Goal: Task Accomplishment & Management: Complete application form

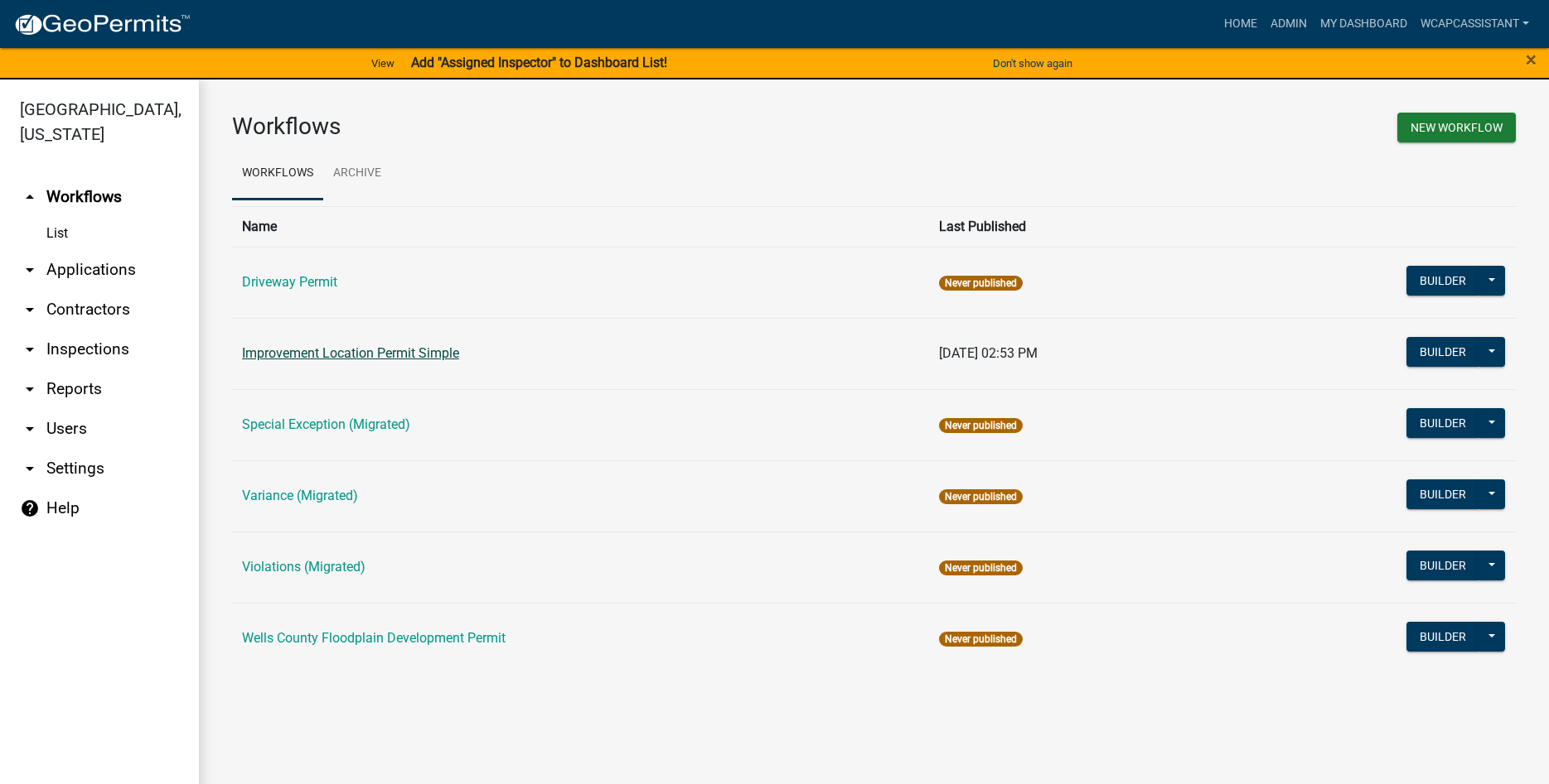
click at [335, 356] on link "Improvement Location Permit Simple" at bounding box center [350, 353] width 217 height 15
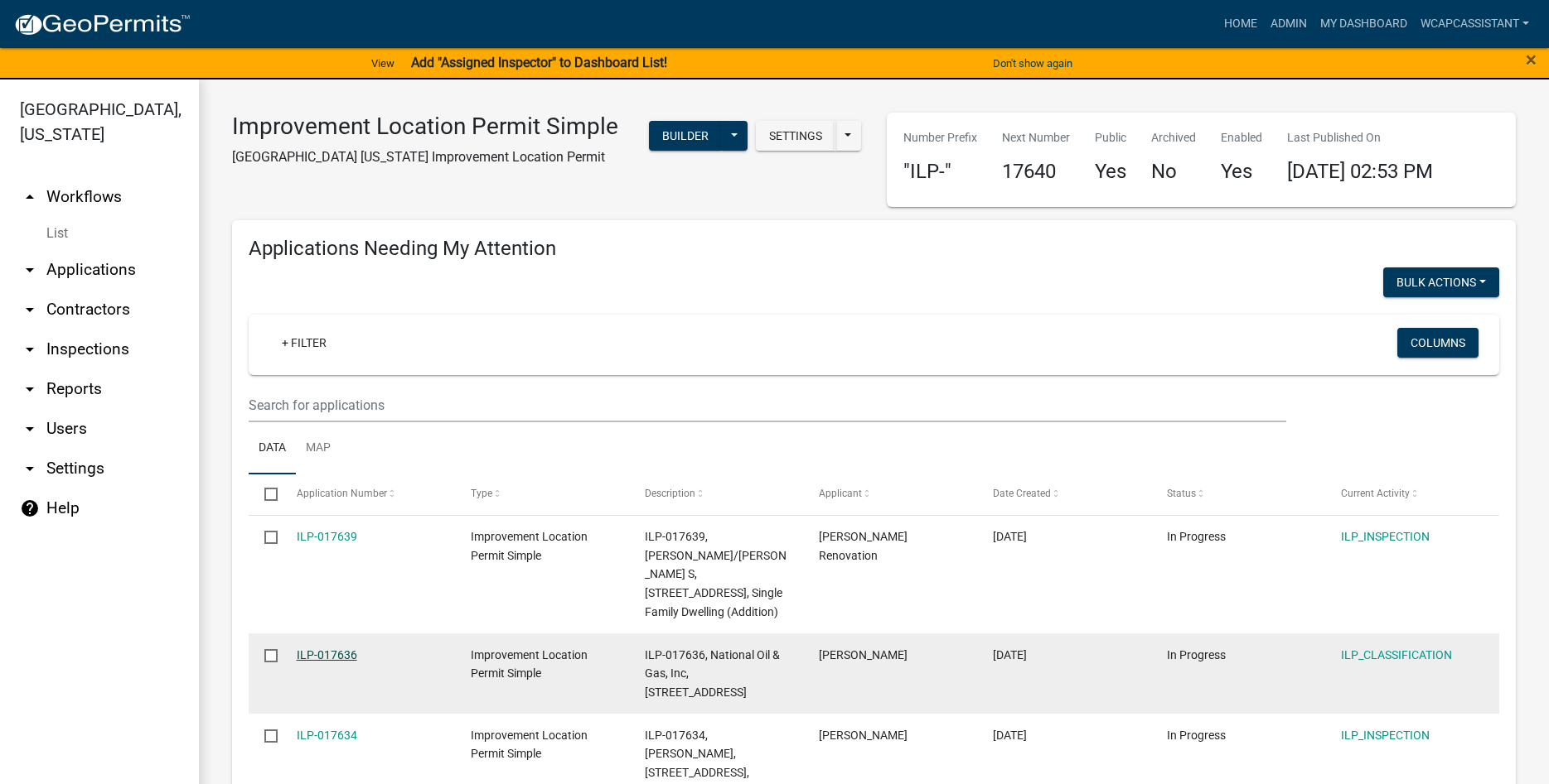
click at [341, 649] on link "ILP-017636" at bounding box center [327, 655] width 61 height 14
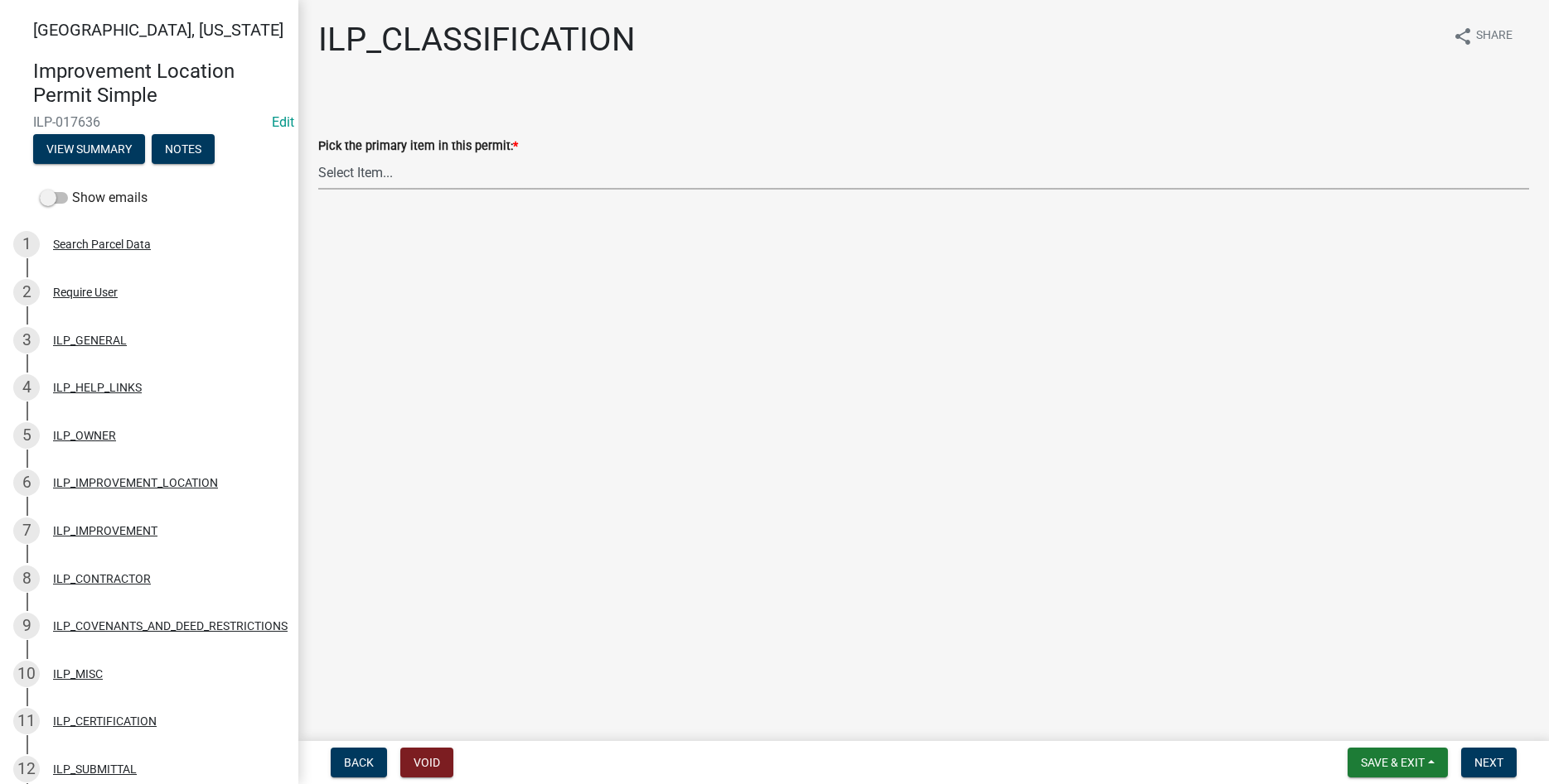
click at [318, 156] on select "Select Item... Accessory Structure (Addition) Accessory Structure (NEW) Busines…" at bounding box center [922, 172] width 1210 height 34
click option "Sign (NEW)" at bounding box center [0, 0] width 0 height 0
select select "59ec2e8f-55d0-4dd9-aa7a-83ceba955adc"
click at [1491, 750] on button "Next" at bounding box center [1488, 762] width 55 height 30
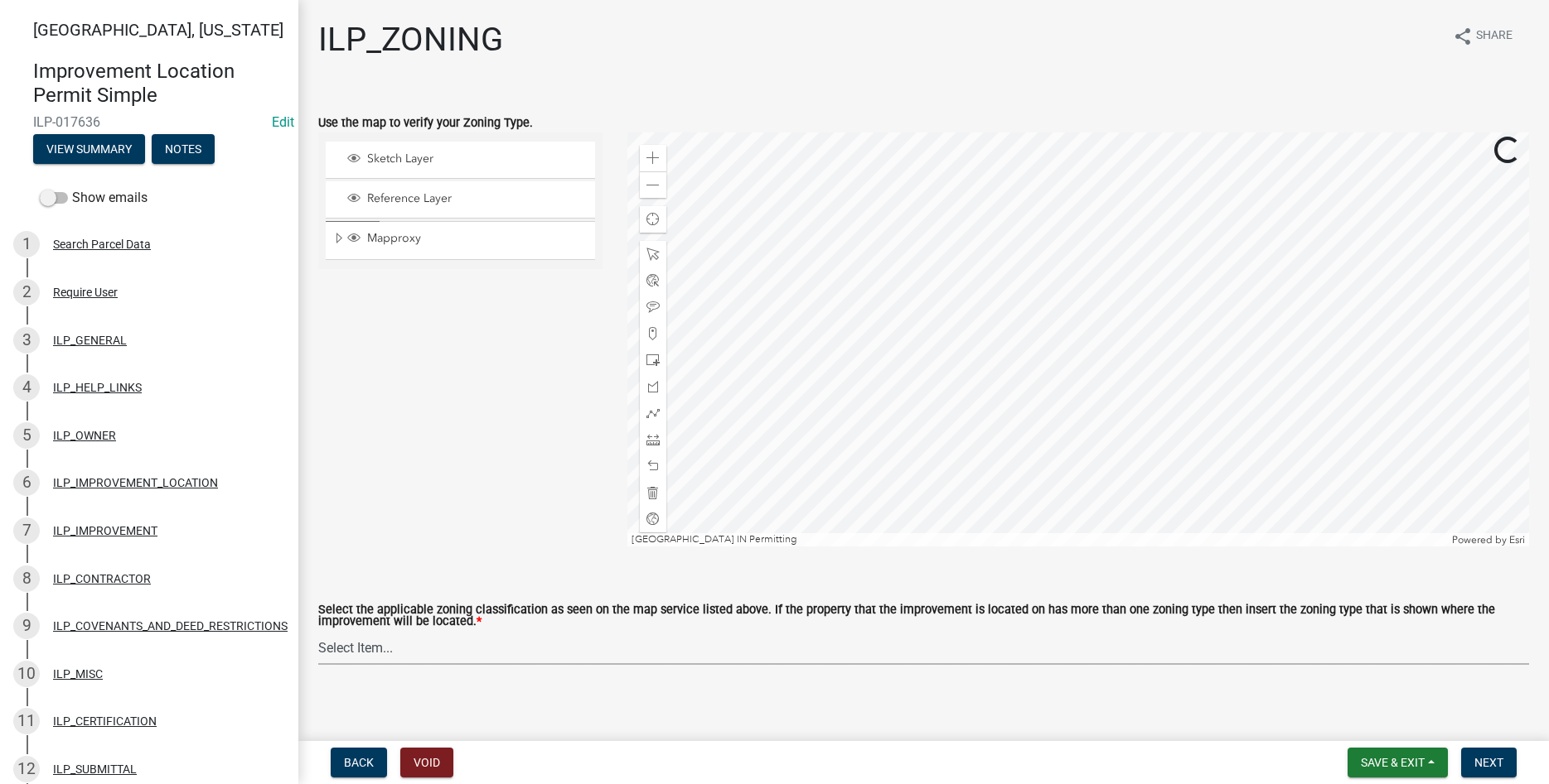
click at [318, 631] on select "Select Item... A-1 "Agricultural Intensive" A-R "Agricultural Residential" S-1 …" at bounding box center [922, 647] width 1210 height 34
click option "B-3 "General Business"" at bounding box center [0, 0] width 0 height 0
select select "e4ef5d3f-8359-409b-bb5e-4aecf2628bc7"
click at [1478, 764] on span "Next" at bounding box center [1488, 762] width 29 height 14
click at [1485, 760] on span "Next" at bounding box center [1488, 762] width 29 height 14
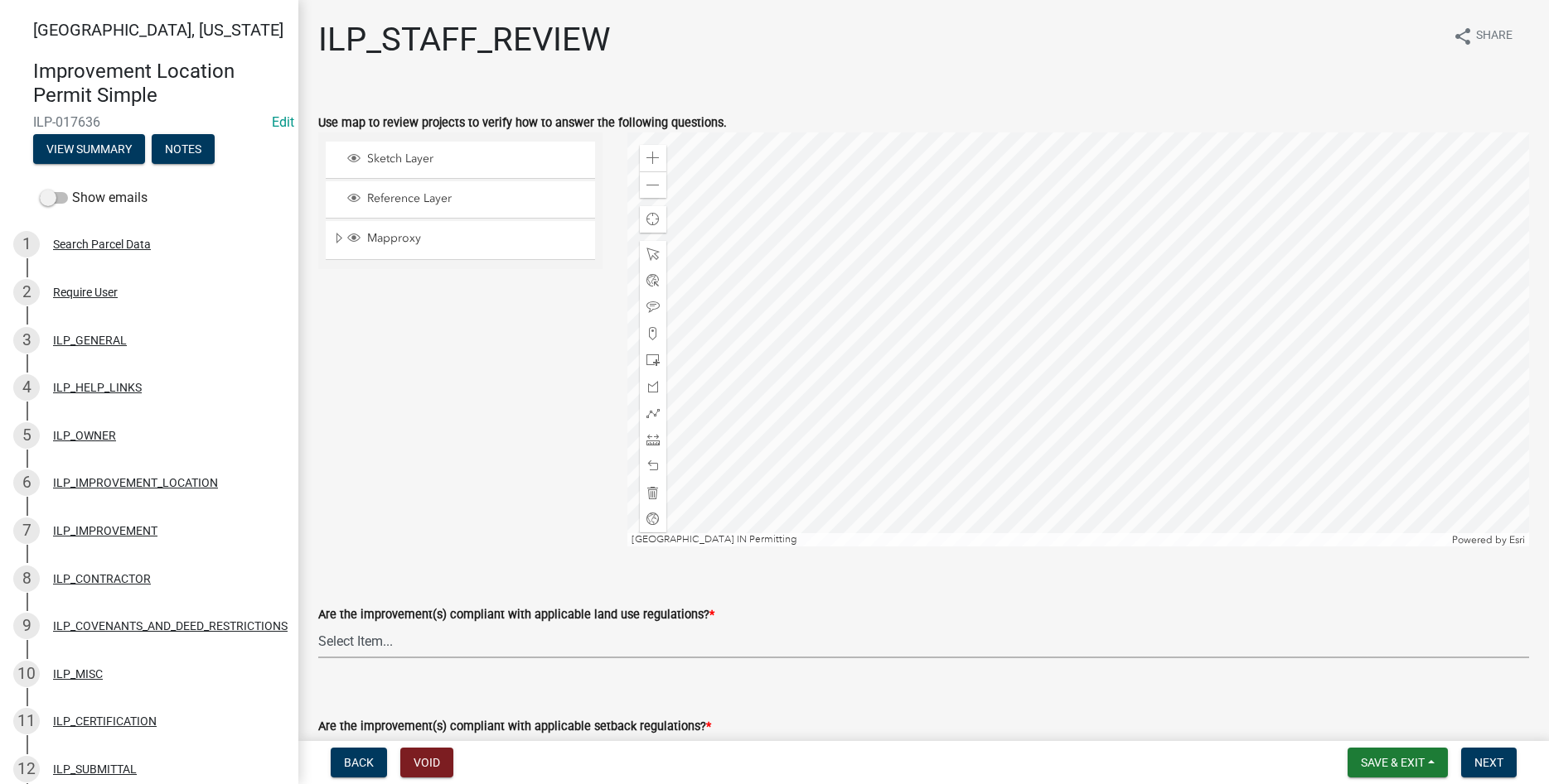
click at [318, 624] on select "Select Item... YES NO" at bounding box center [922, 641] width 1210 height 34
click option "YES" at bounding box center [0, 0] width 0 height 0
select select "83ffa5df-1258-41bd-a108-9f2370541ef9"
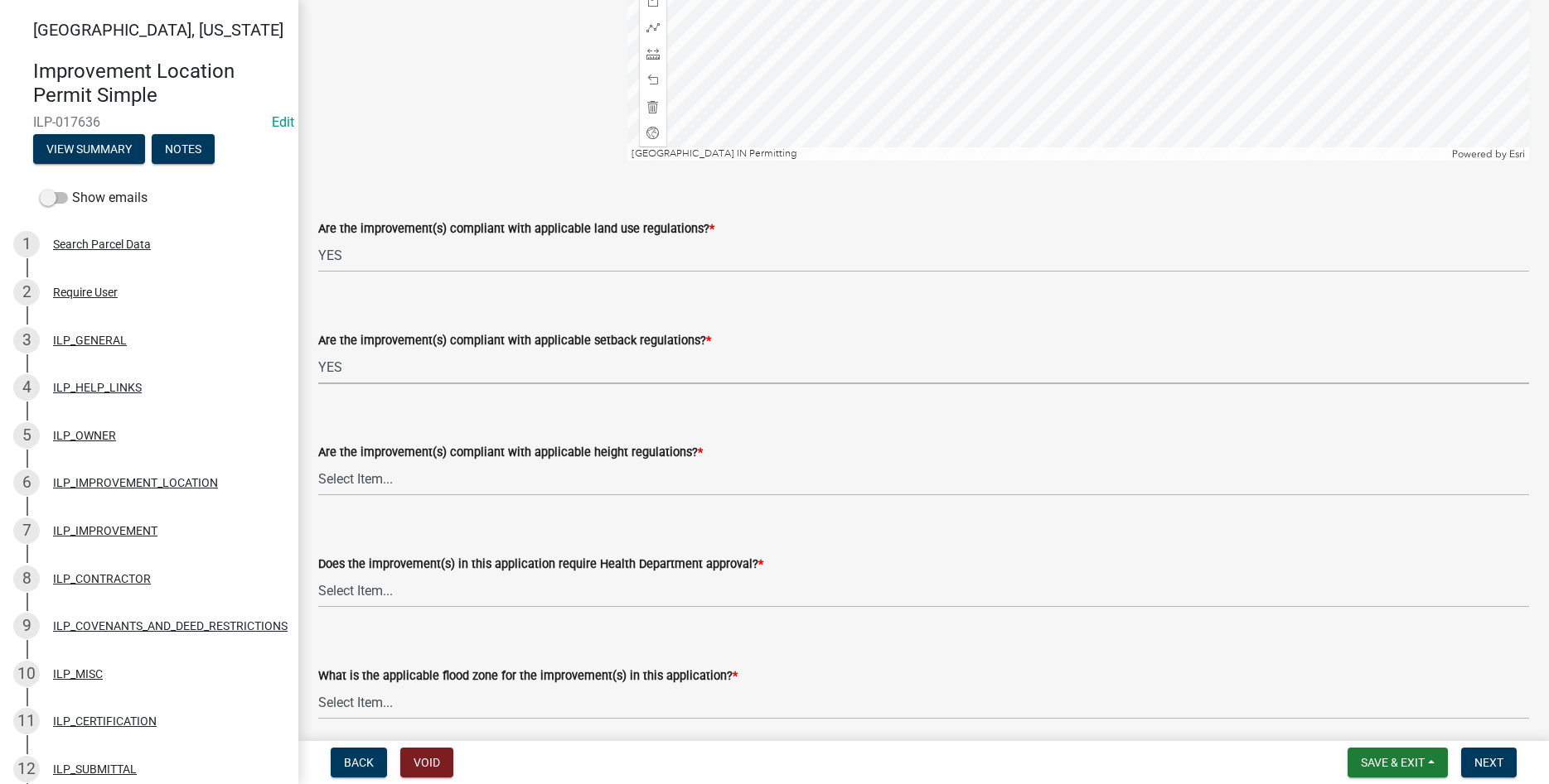
select select "e76e6c03-c199-4125-95d7-daca193c3739"
select select "b2795382-5a5c-496e-8f40-9eac2bba8e54"
select select "2cf99e9a-fd48-429a-ab01-6241dd9ef86f"
select select "546a9c8a-0bf2-4128-b2a0-21aece03a164"
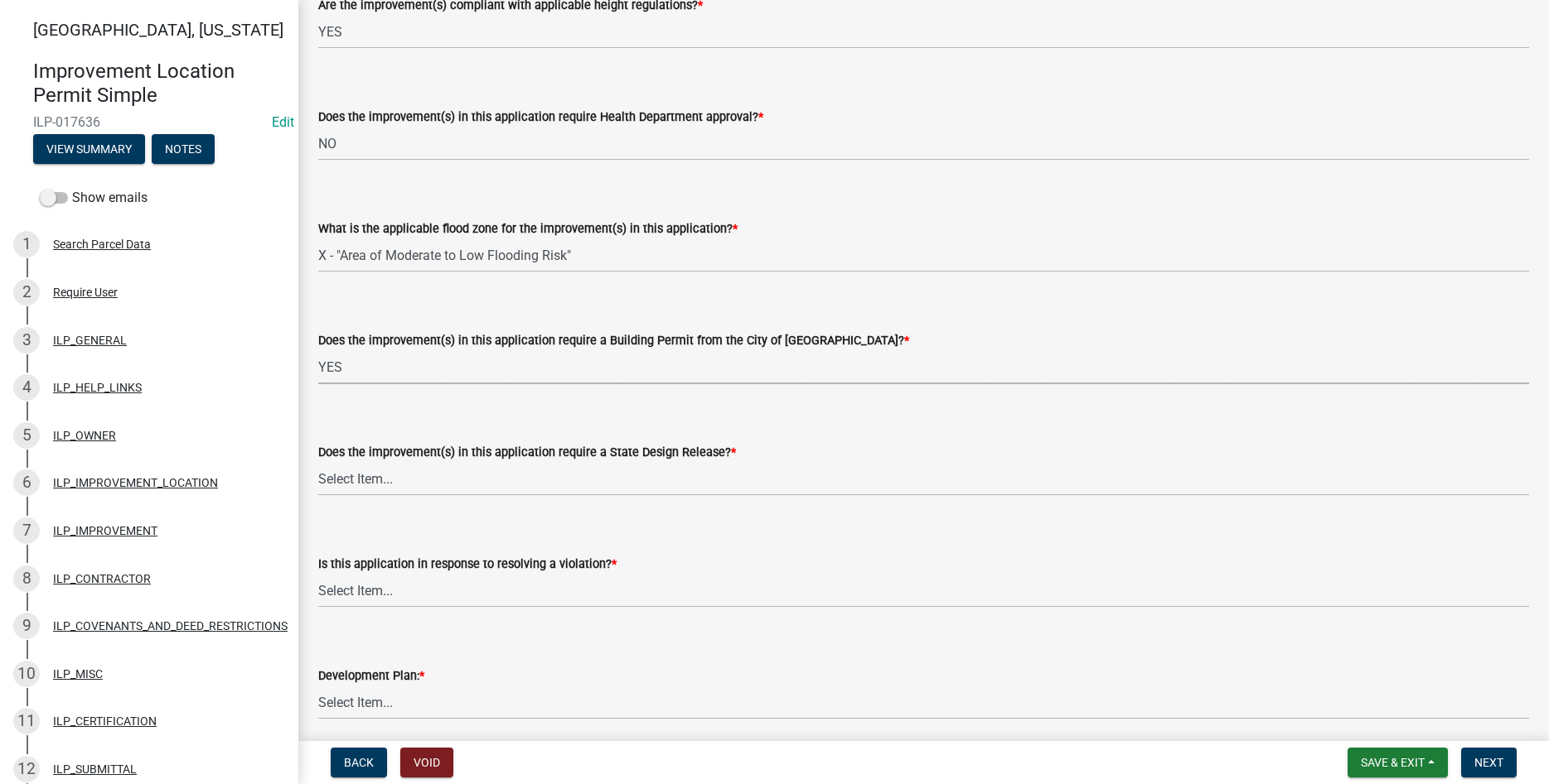
select select "12e37edc-2480-466d-9e86-8f142ffa6713"
click at [318, 462] on select "Select Item... YES NO" at bounding box center [922, 478] width 1210 height 34
click option "NO" at bounding box center [0, 0] width 0 height 0
select select "3e29b85e-0a39-40b5-813f-a0c180e4f93d"
select select "296d3b28-03f6-4b85-9592-a9e1e0e51d18"
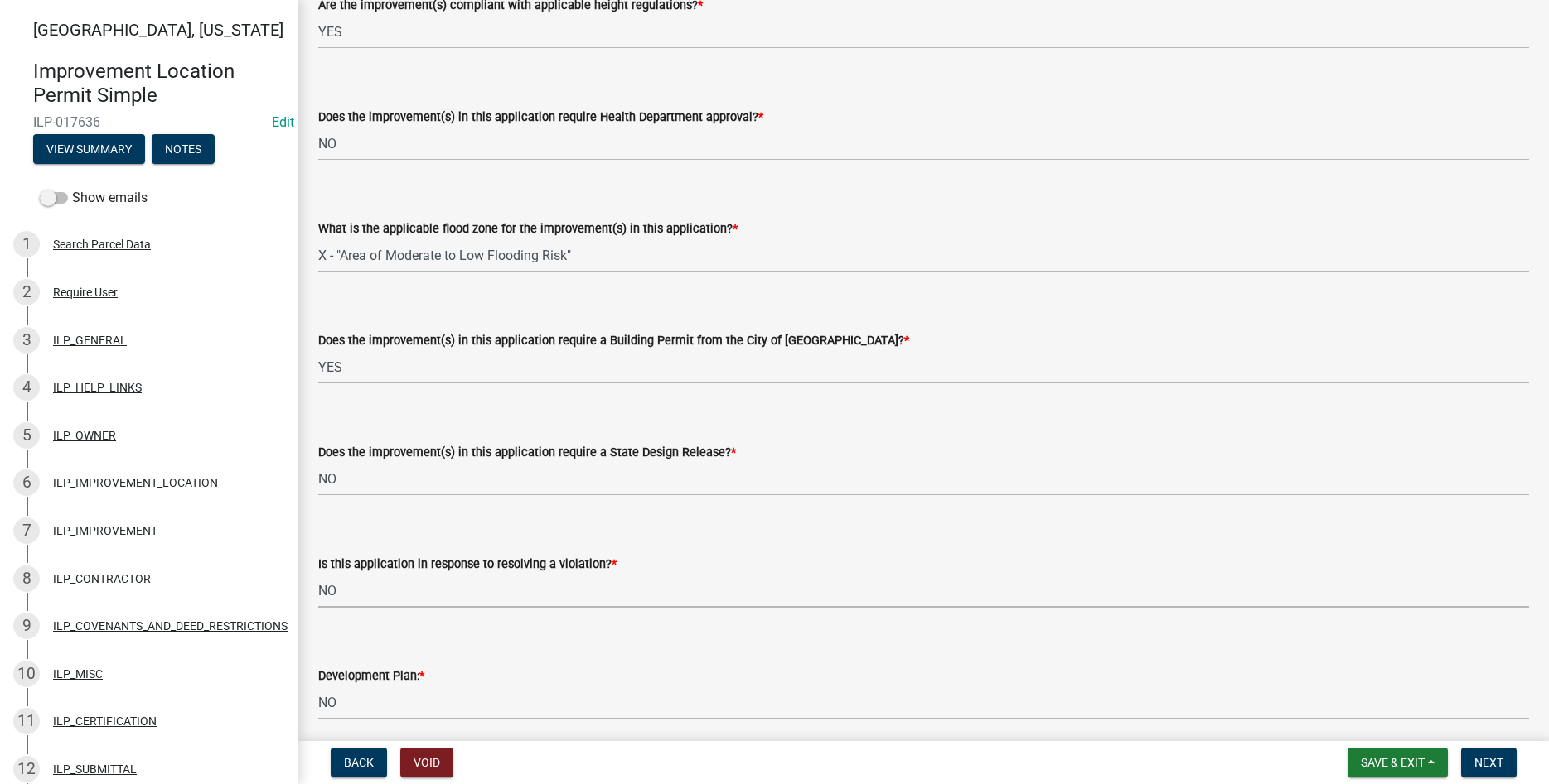
select select "f492072b-a2fa-4f7c-8f99-9e809c6c526f"
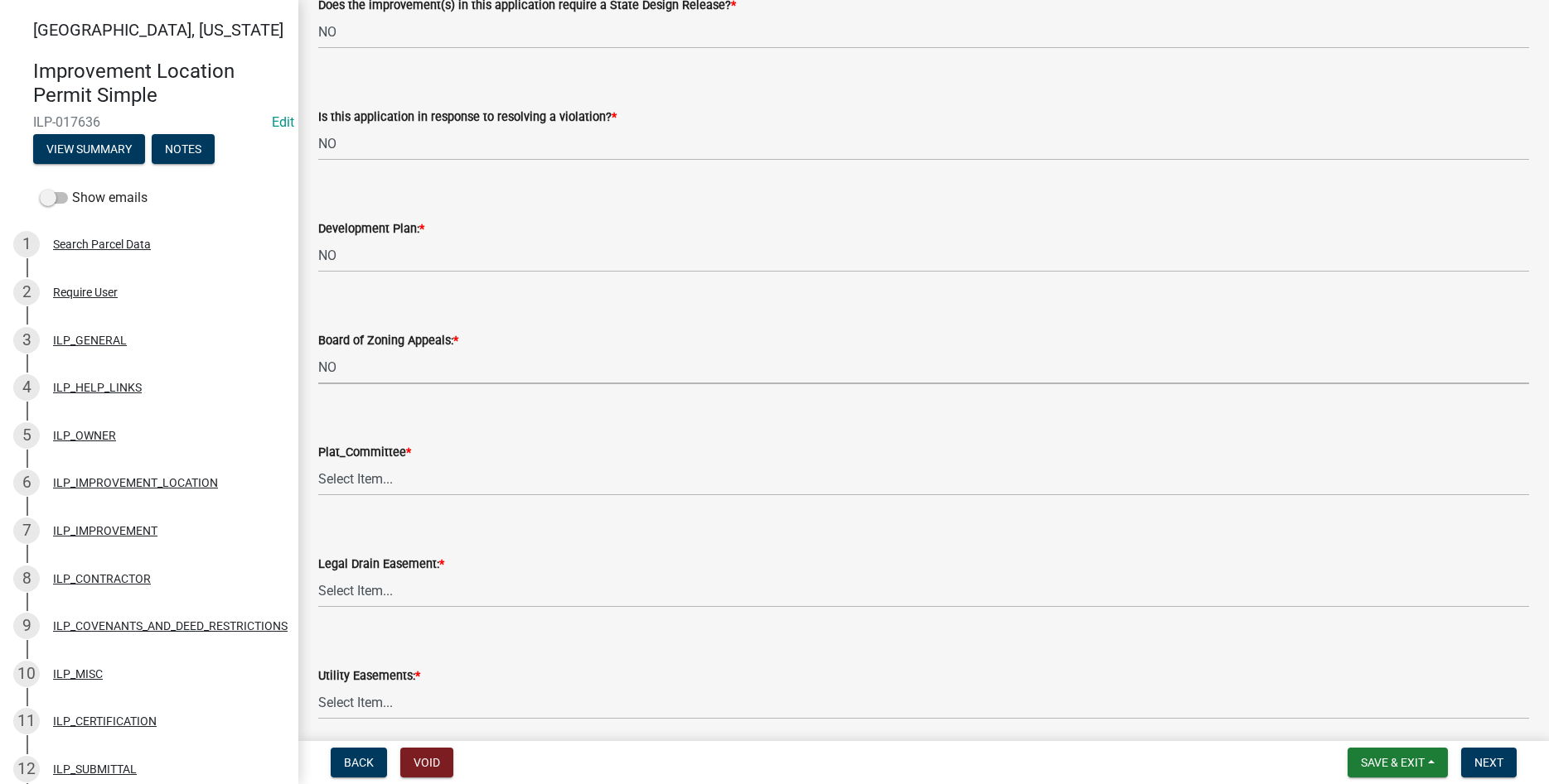
select select "91f2ca91-6260-441c-87d8-e38016df5c96"
select select "63238f16-a362-487f-83af-24d0c8cf3edd"
select select "4de29e95-b13a-4926-a5fe-83364331169b"
select select "8e424161-7bf1-4e33-adf9-a347c03eff2b"
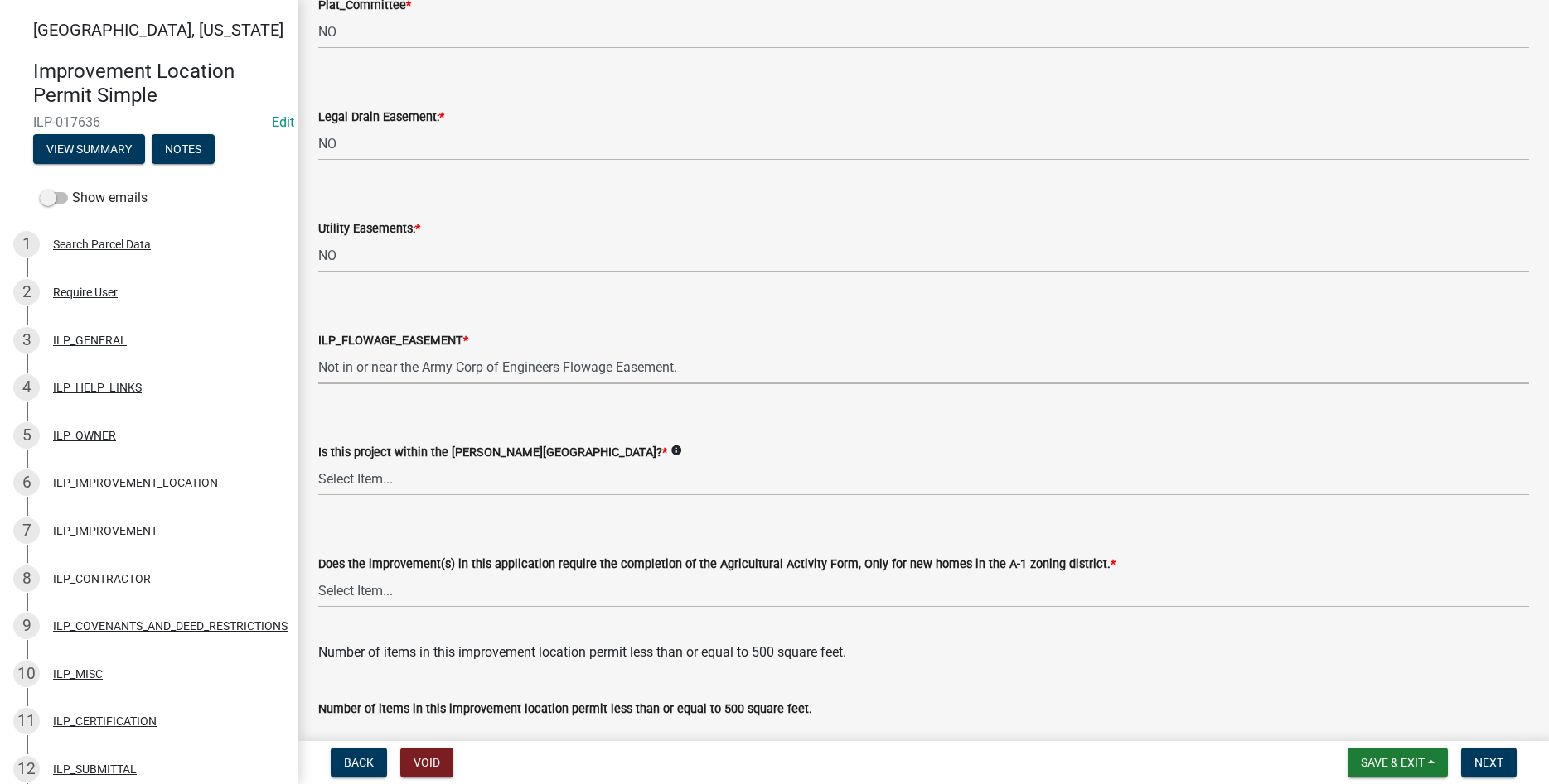
select select "bdd9c930-c7fe-4770-81ee-2c29cf953f8b"
select select "c22a6da1-a4b9-4a20-9552-3c4da3c32bc7"
select select "b8432f74-40d2-4ff6-ba31-770d91760c6e"
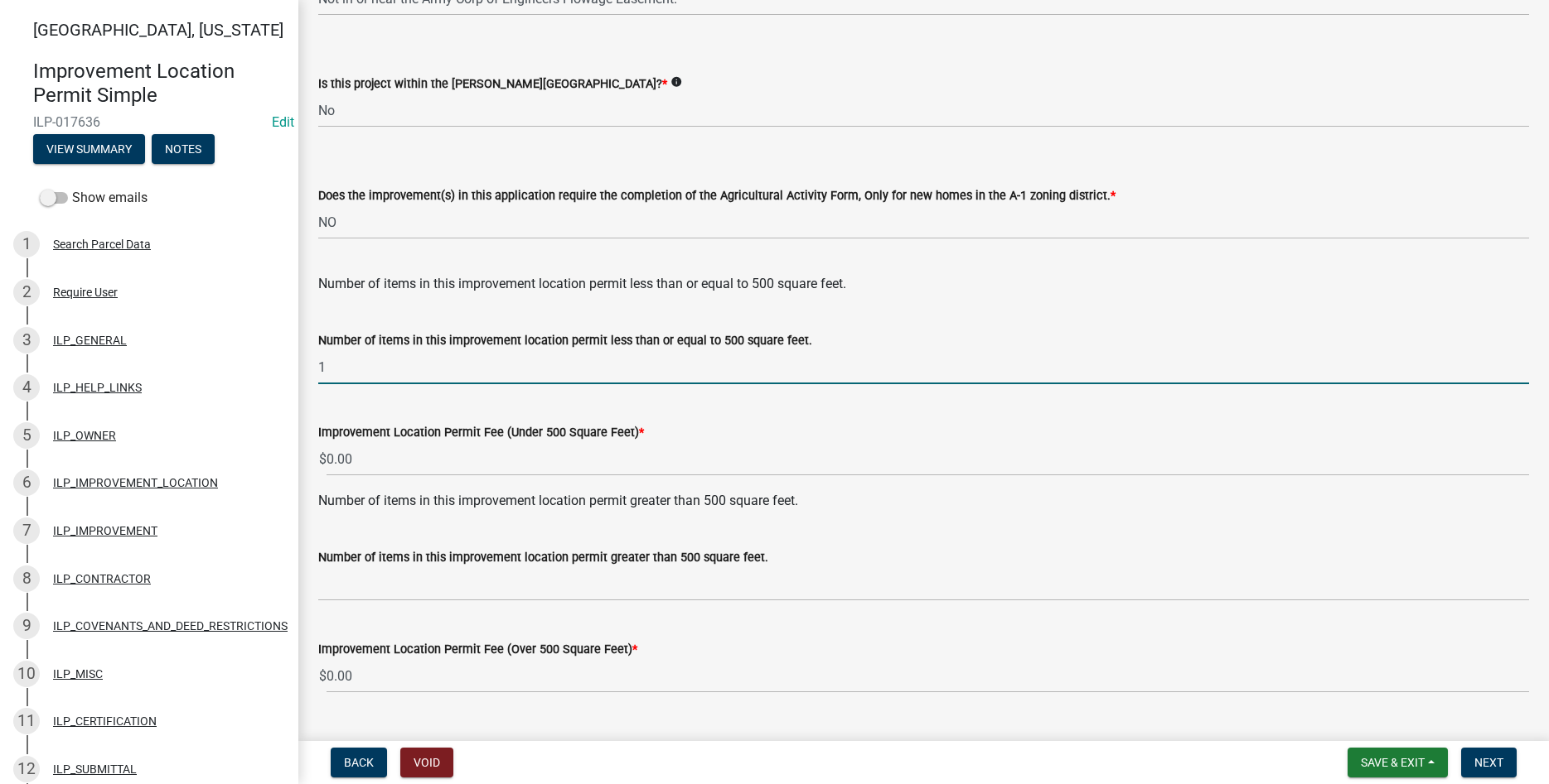
type input "1"
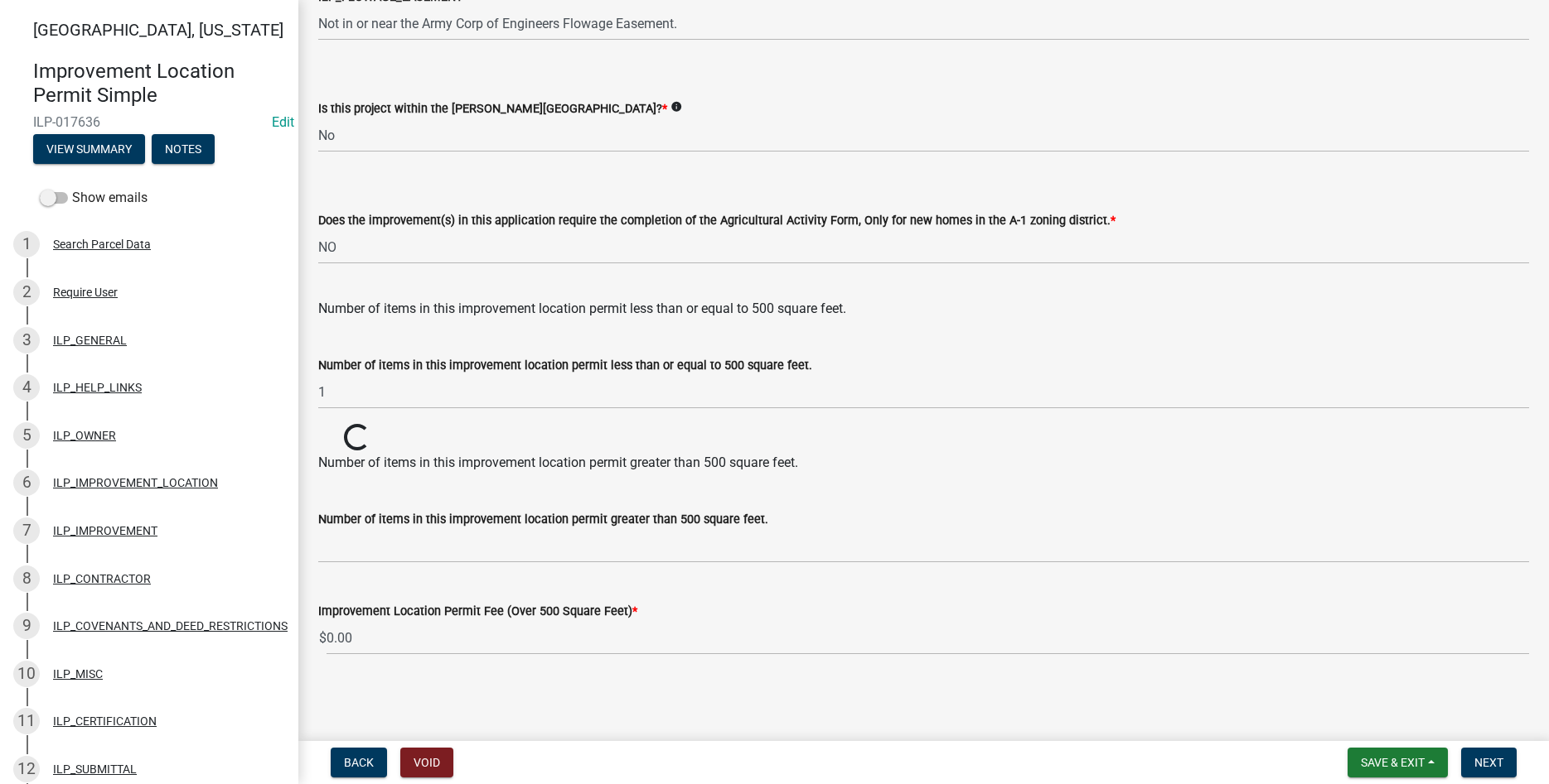
scroll to position [2042, 0]
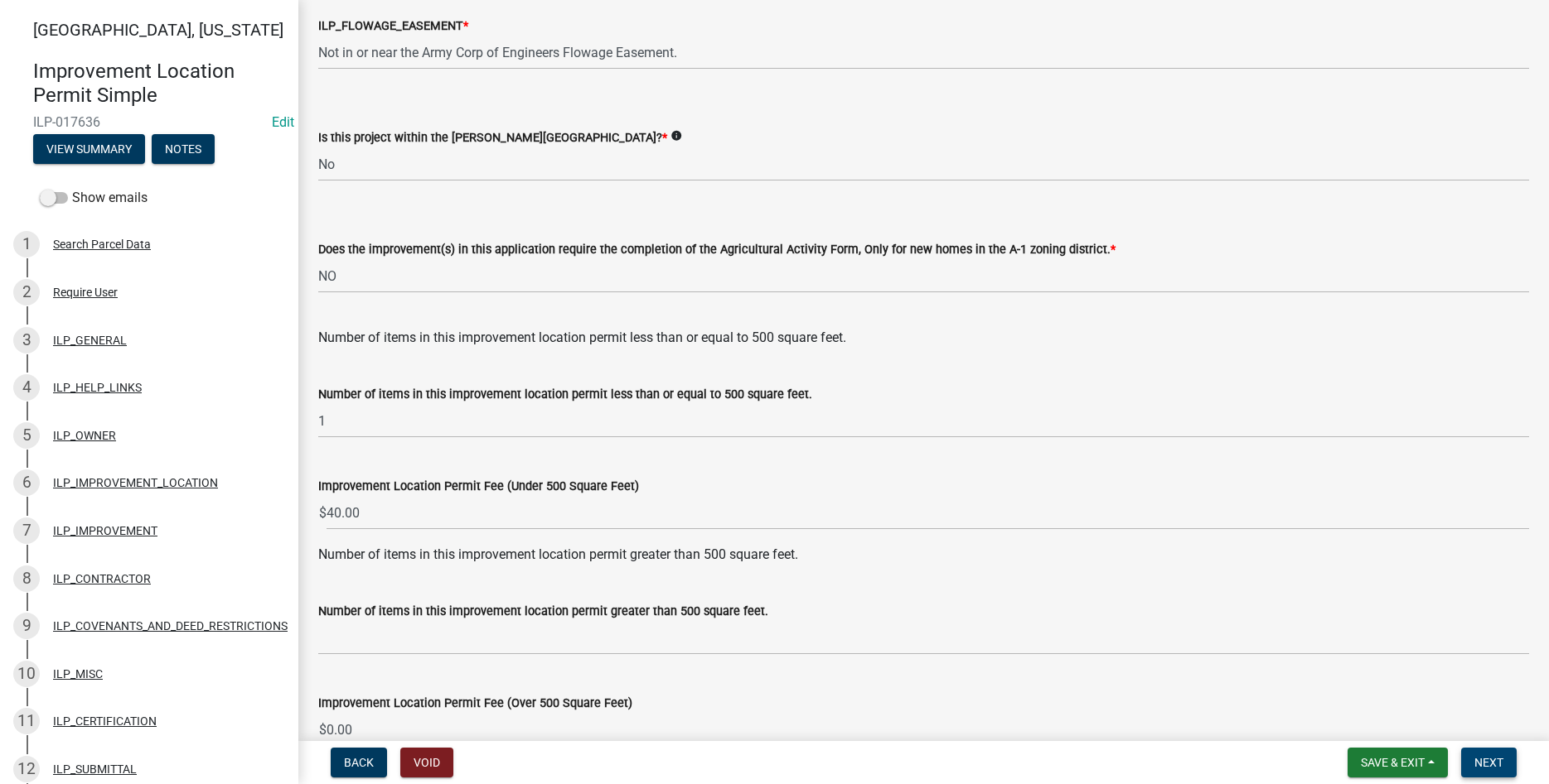
click at [1495, 769] on span "Next" at bounding box center [1488, 762] width 29 height 14
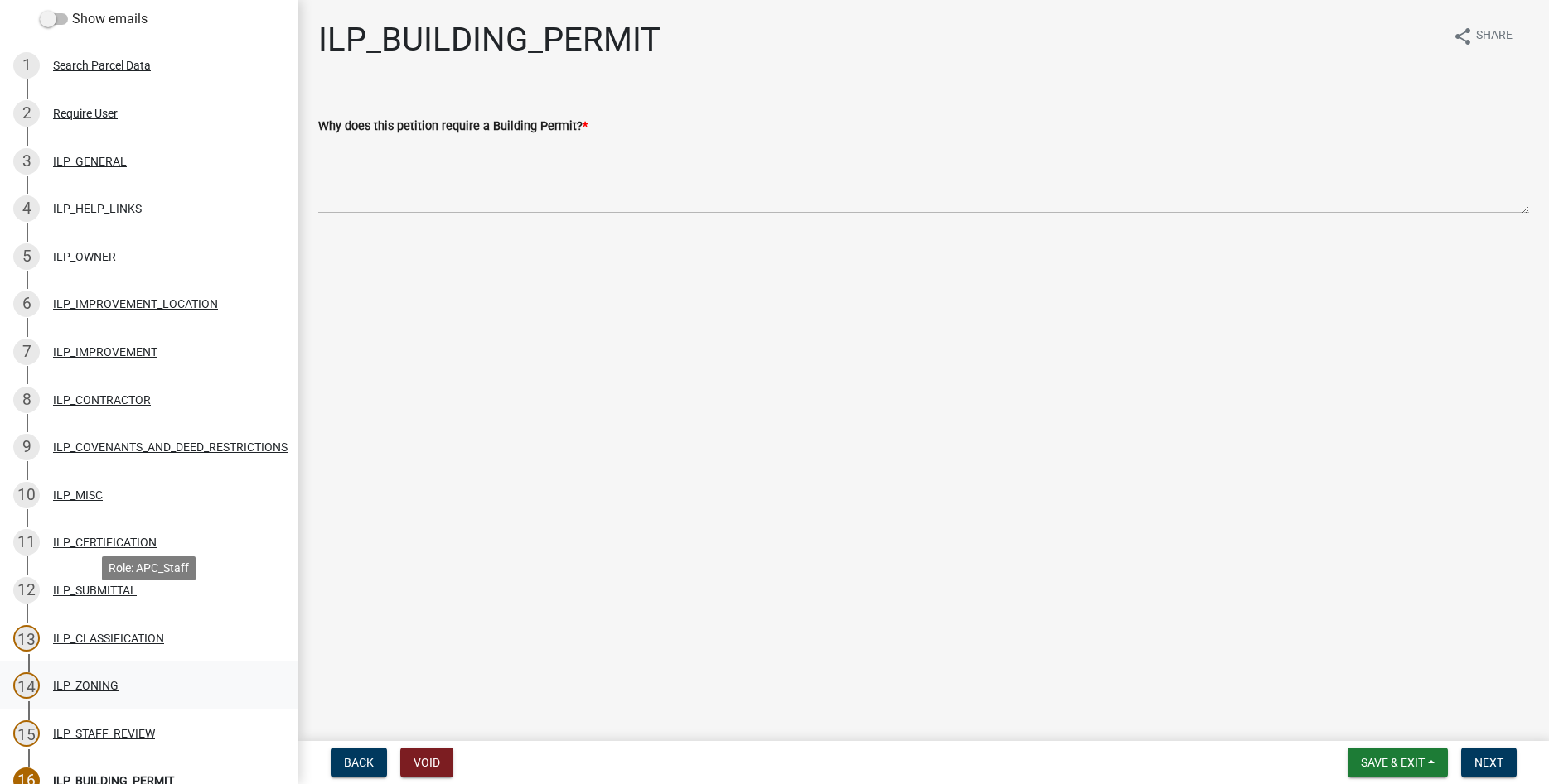
scroll to position [338, 0]
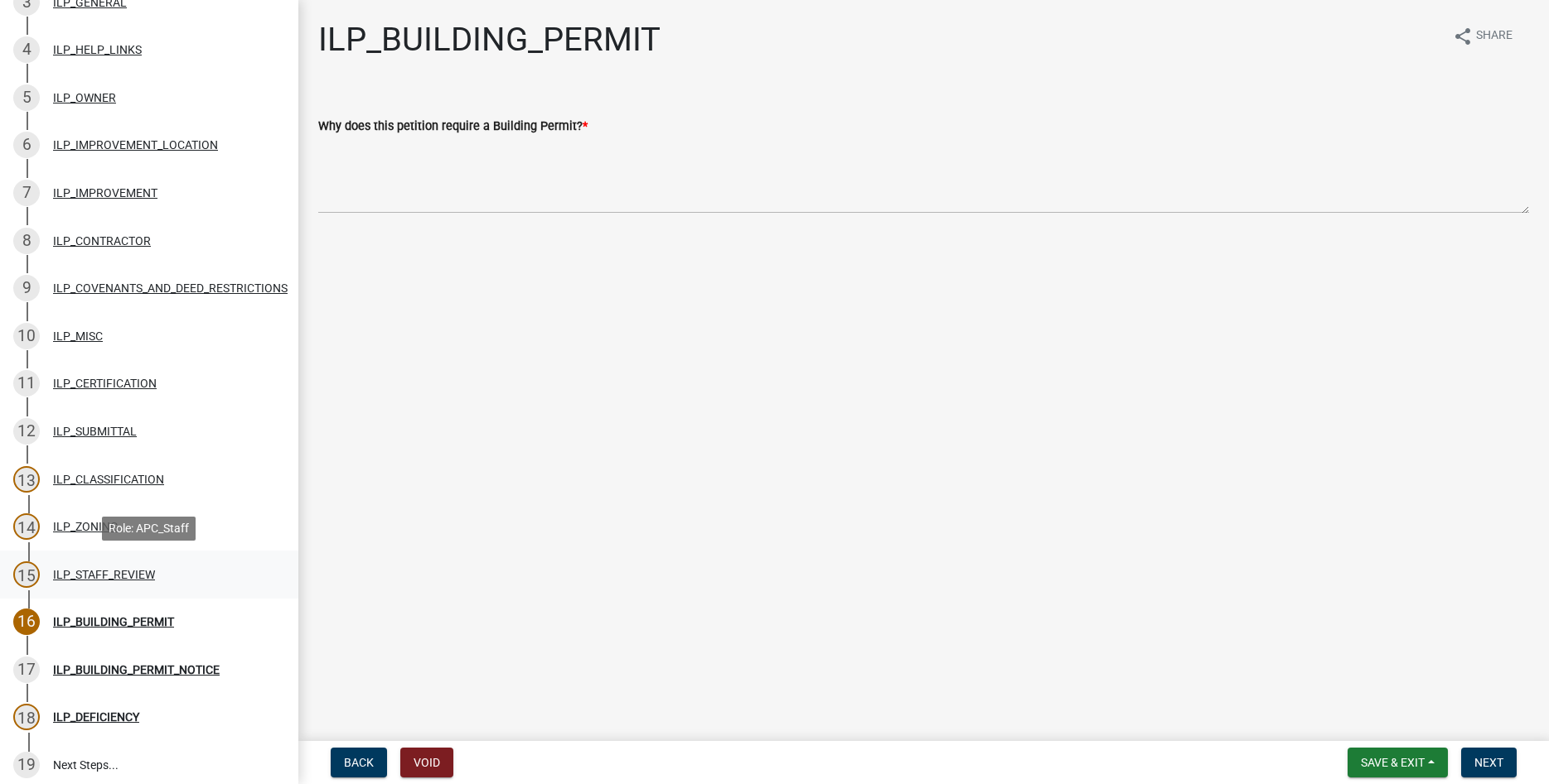
click at [73, 571] on div "ILP_STAFF_REVIEW" at bounding box center [104, 574] width 102 height 12
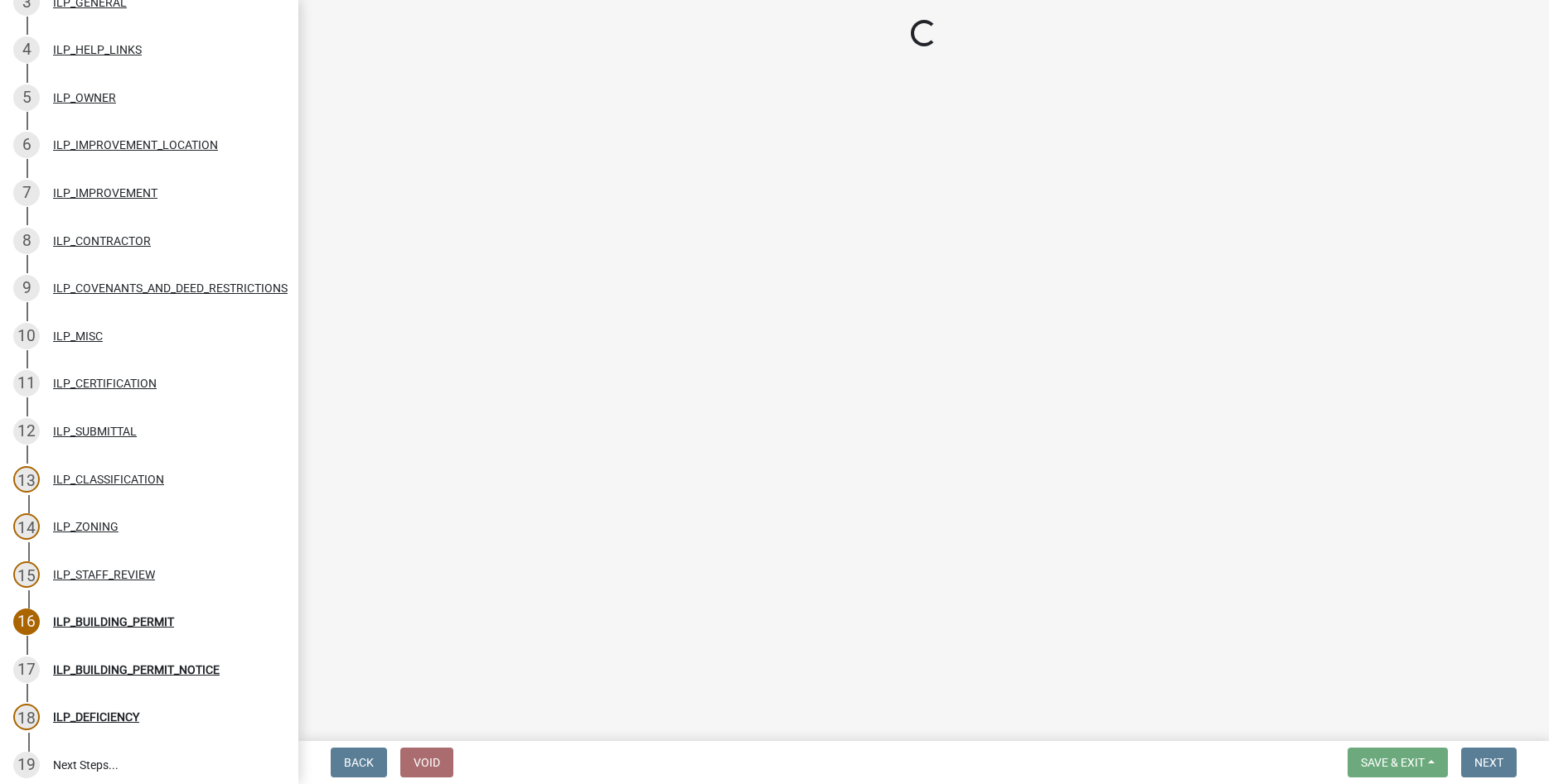
select select "83ffa5df-1258-41bd-a108-9f2370541ef9"
select select "e76e6c03-c199-4125-95d7-daca193c3739"
select select "b2795382-5a5c-496e-8f40-9eac2bba8e54"
select select "2cf99e9a-fd48-429a-ab01-6241dd9ef86f"
select select "546a9c8a-0bf2-4128-b2a0-21aece03a164"
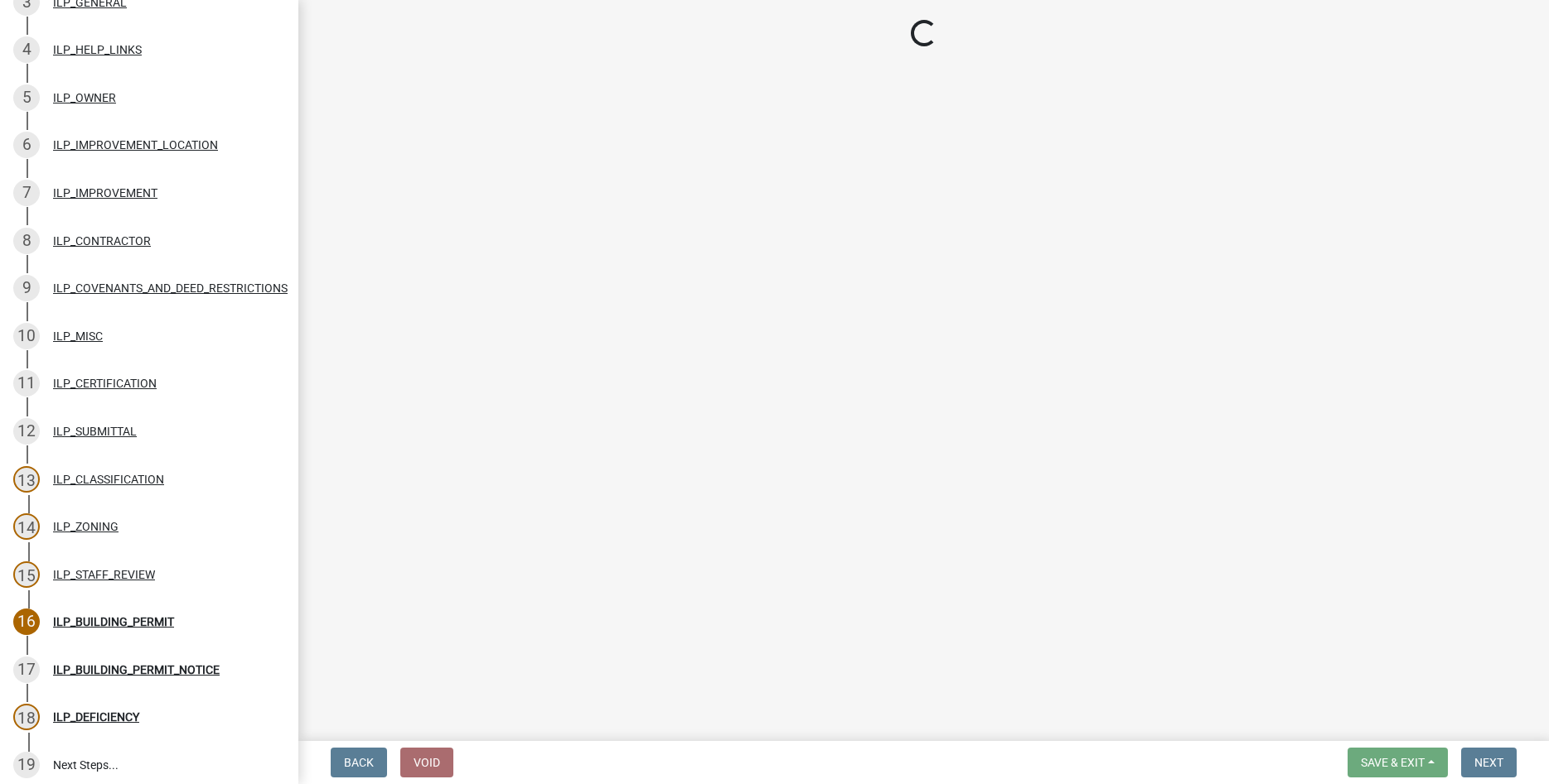
select select "12e37edc-2480-466d-9e86-8f142ffa6713"
select select "3e29b85e-0a39-40b5-813f-a0c180e4f93d"
select select "296d3b28-03f6-4b85-9592-a9e1e0e51d18"
select select "f492072b-a2fa-4f7c-8f99-9e809c6c526f"
select select "91f2ca91-6260-441c-87d8-e38016df5c96"
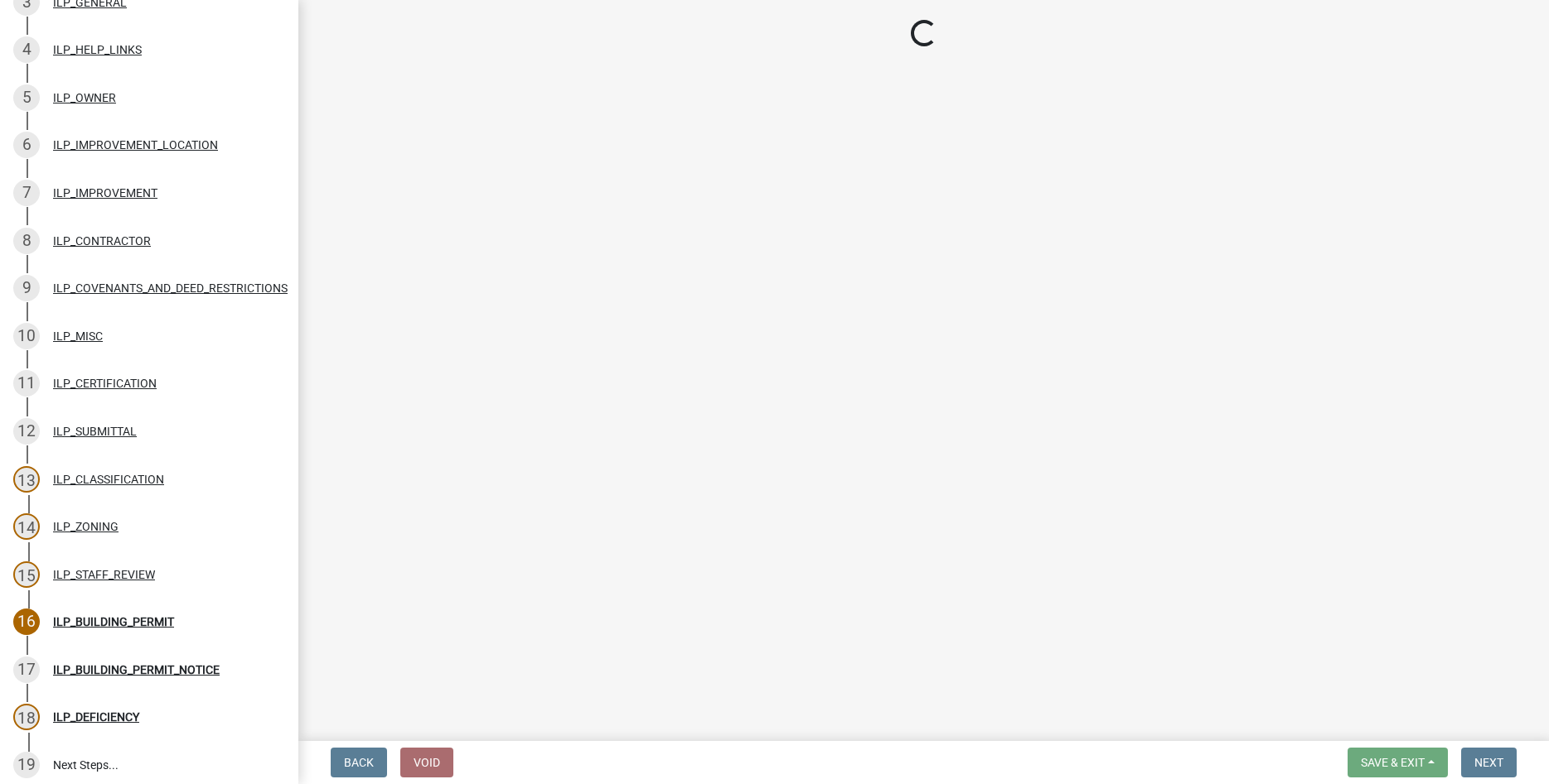
select select "63238f16-a362-487f-83af-24d0c8cf3edd"
select select "4de29e95-b13a-4926-a5fe-83364331169b"
select select "8e424161-7bf1-4e33-adf9-a347c03eff2b"
select select "bdd9c930-c7fe-4770-81ee-2c29cf953f8b"
select select "c22a6da1-a4b9-4a20-9552-3c4da3c32bc7"
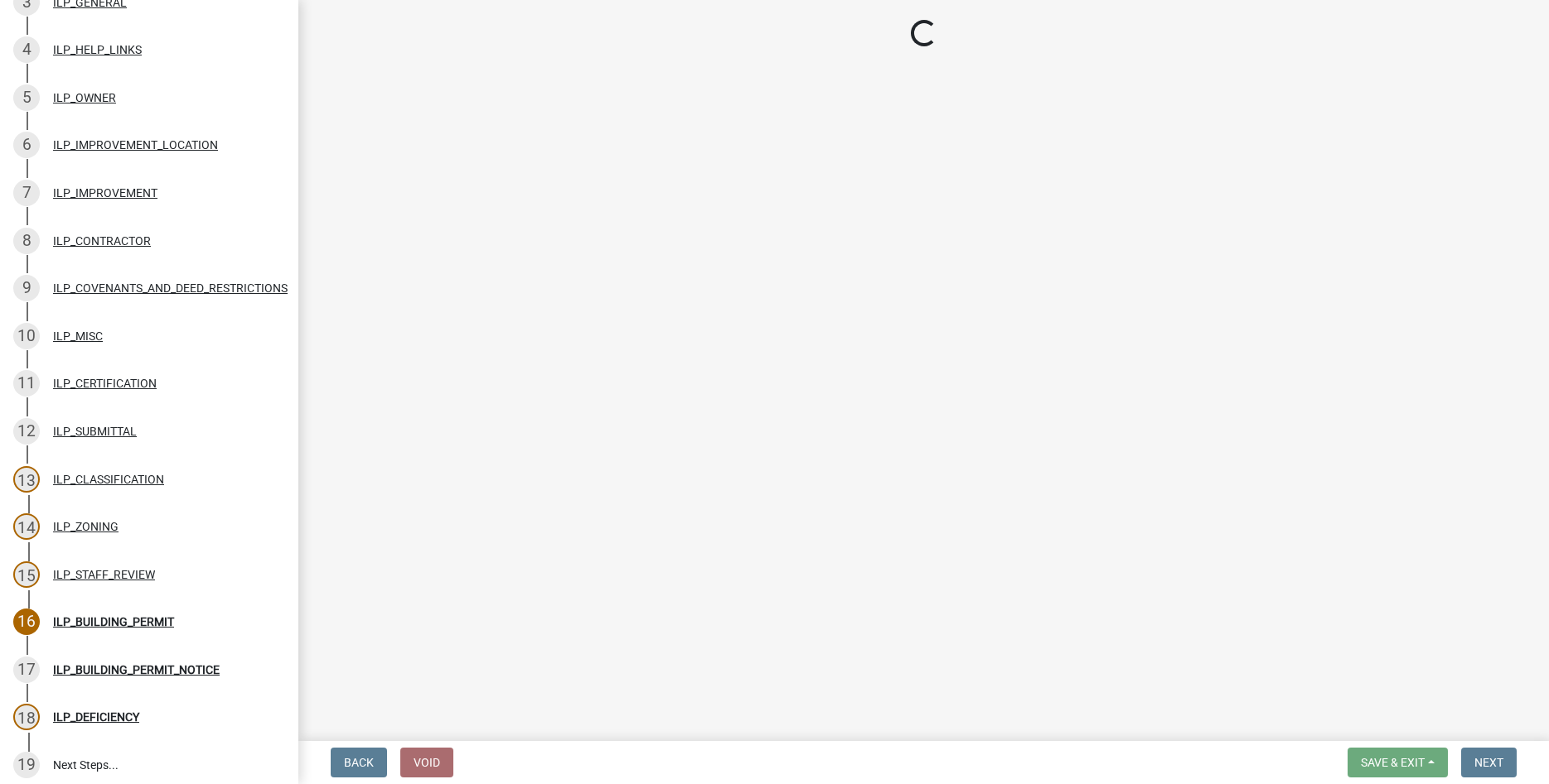
select select "b8432f74-40d2-4ff6-ba31-770d91760c6e"
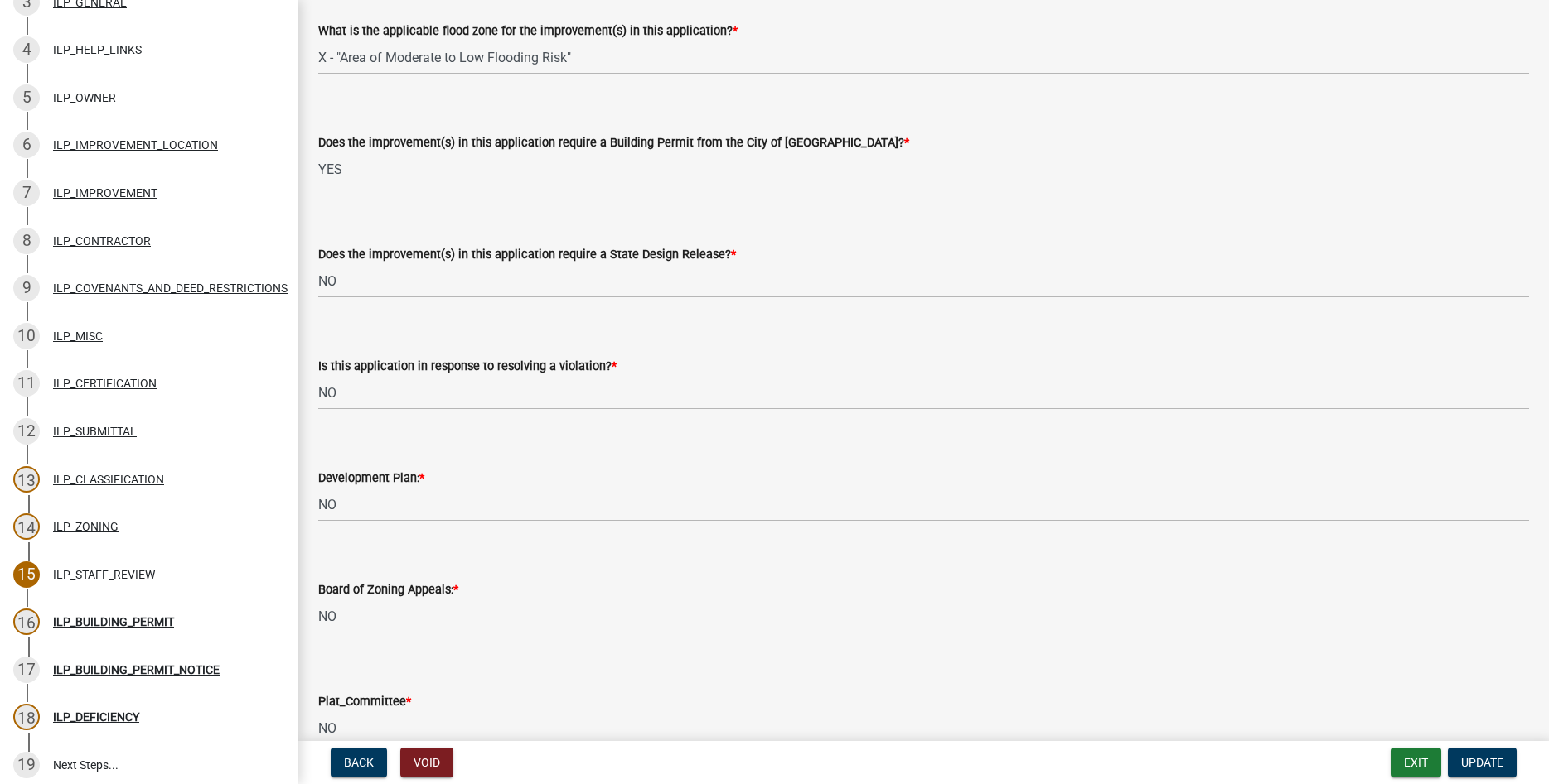
scroll to position [1038, 0]
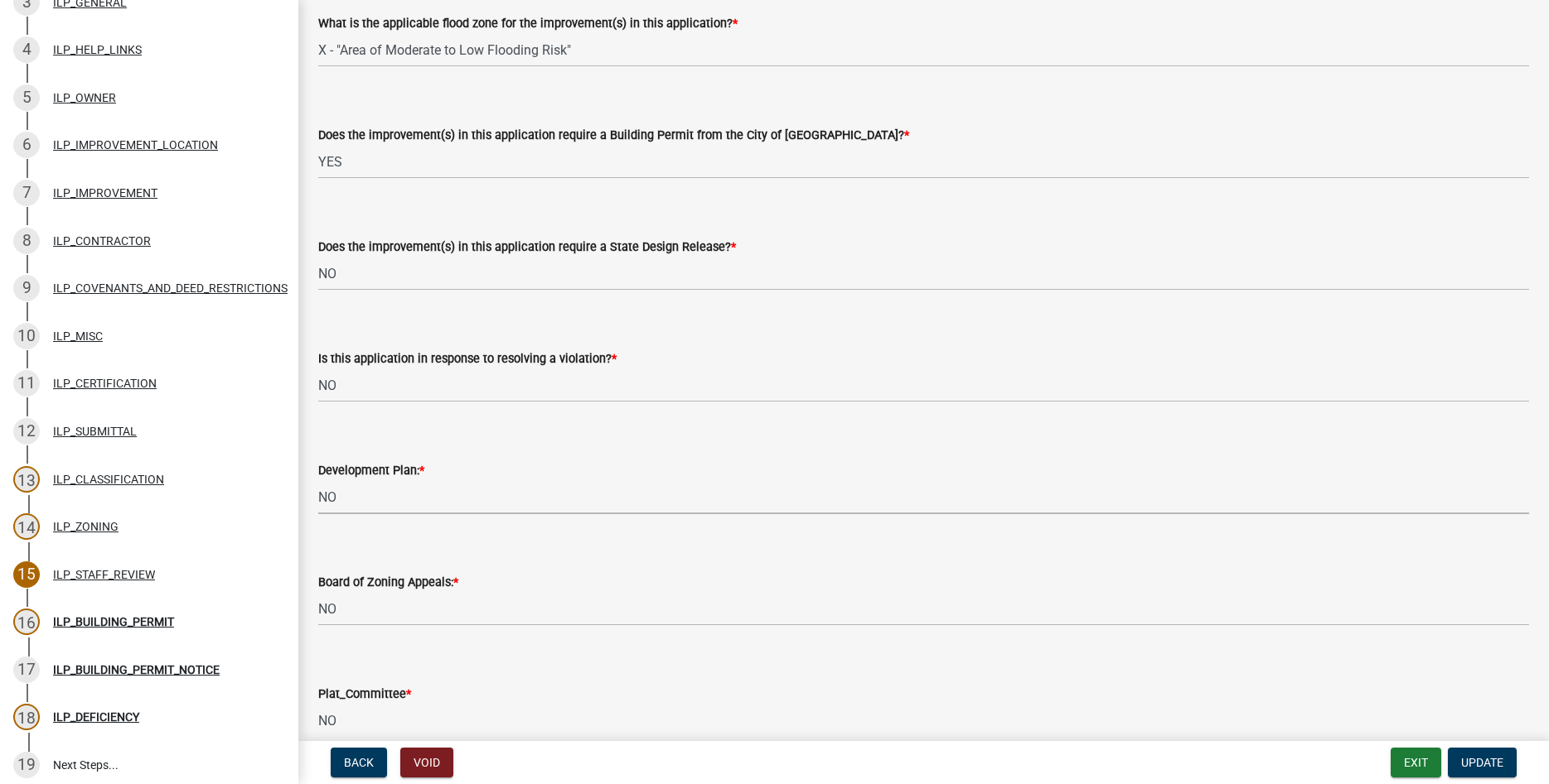
click at [318, 480] on select "Select Item... YES NO" at bounding box center [922, 496] width 1210 height 34
click option "YES" at bounding box center [0, 0] width 0 height 0
select select "24b6448b-6a59-44ac-a491-a864469d491a"
click at [1485, 751] on button "Update" at bounding box center [1482, 762] width 69 height 30
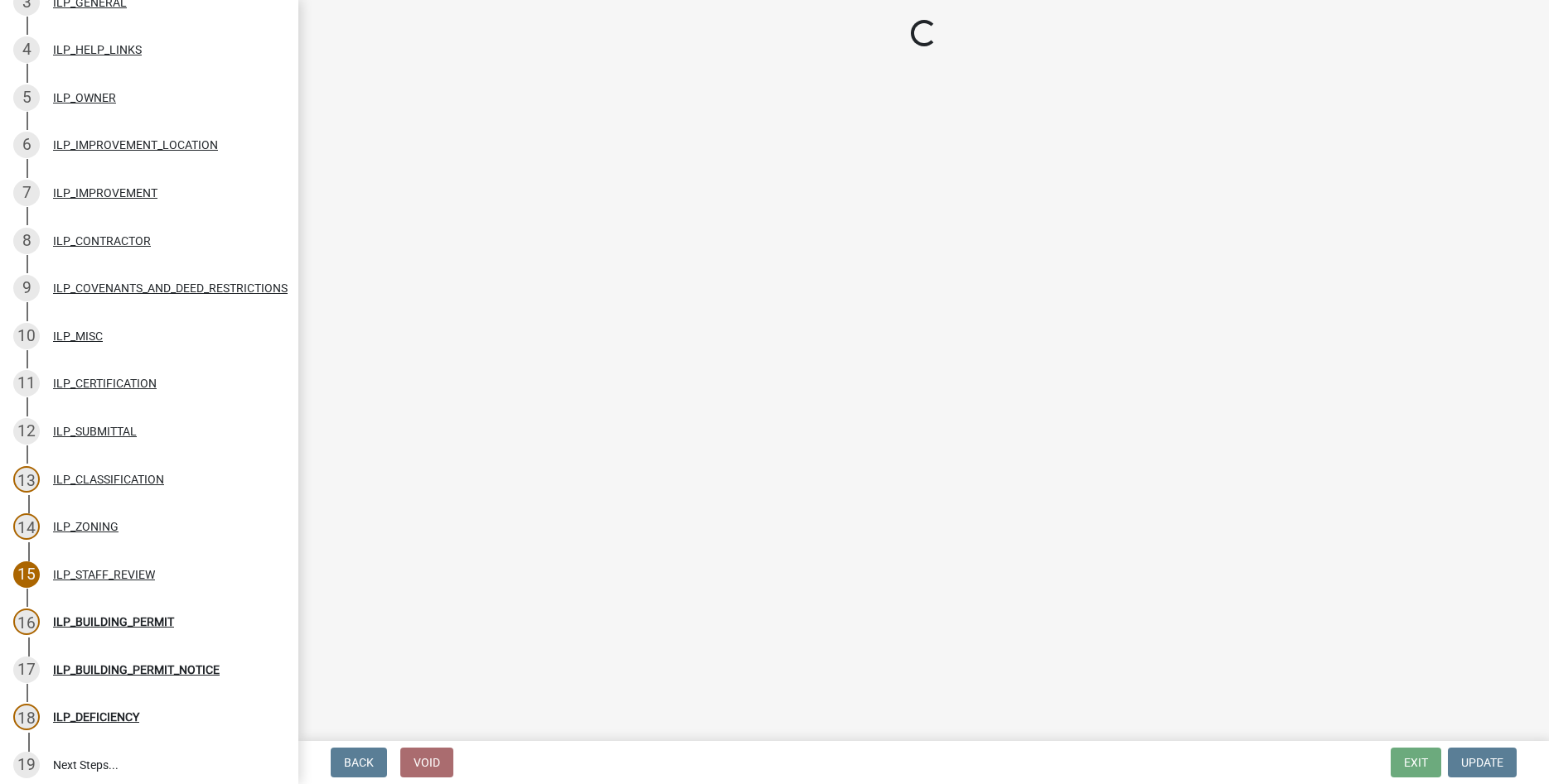
scroll to position [385, 0]
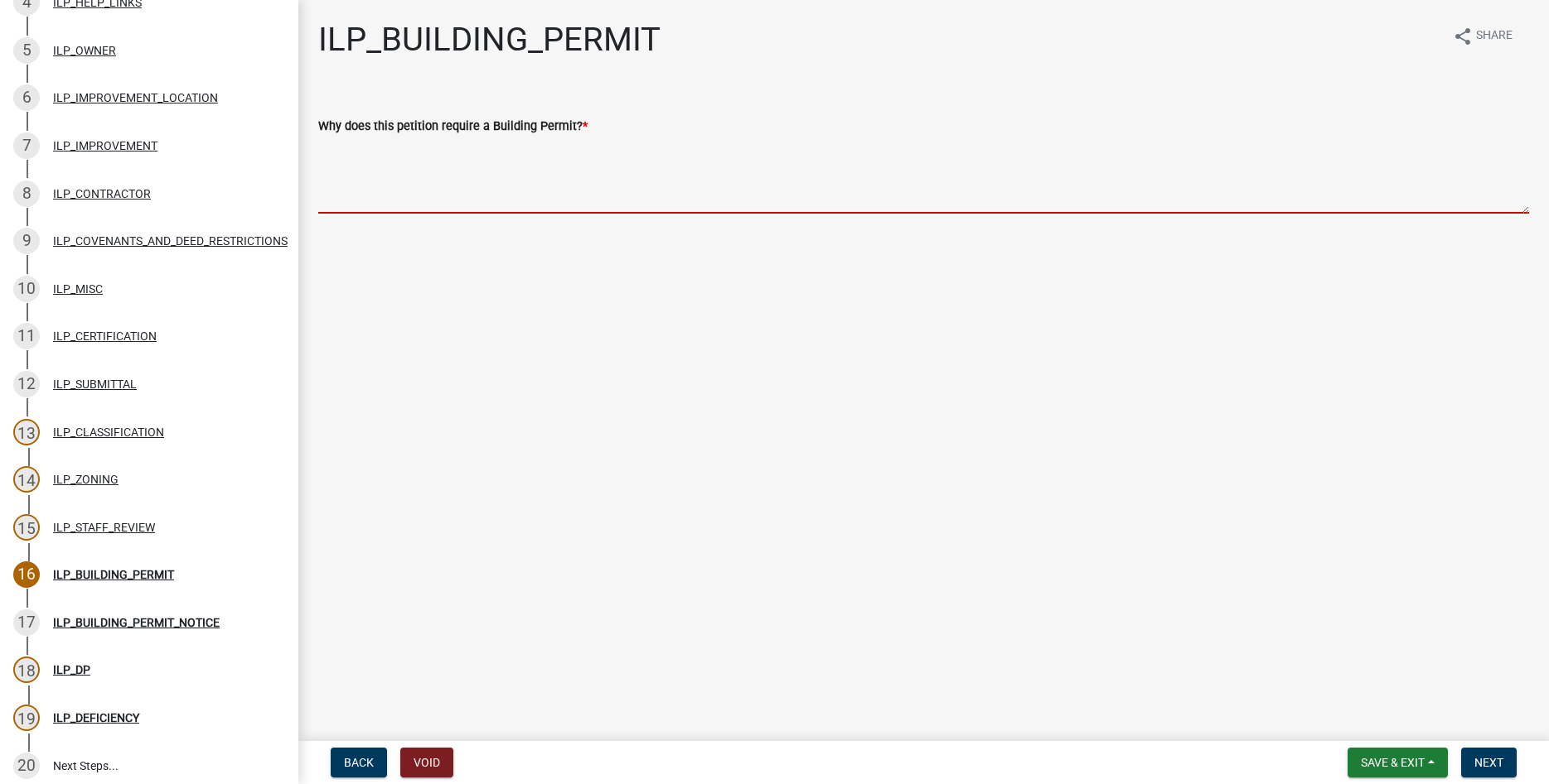
click at [598, 197] on textarea "Why does this petition require a Building Permit? *" at bounding box center [922, 175] width 1210 height 78
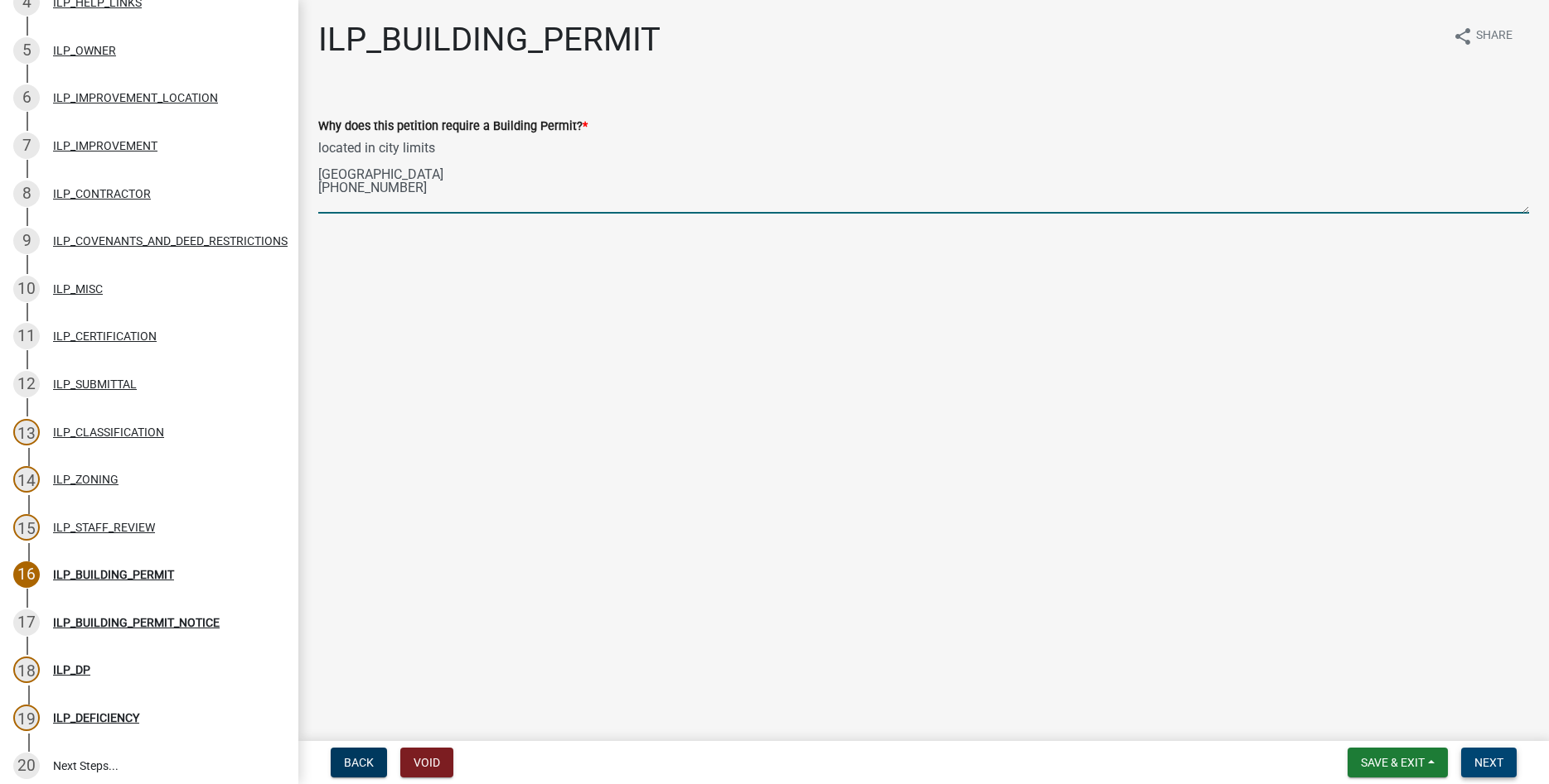
type textarea "located in city limits Bluffton Building Department 260-824-6068"
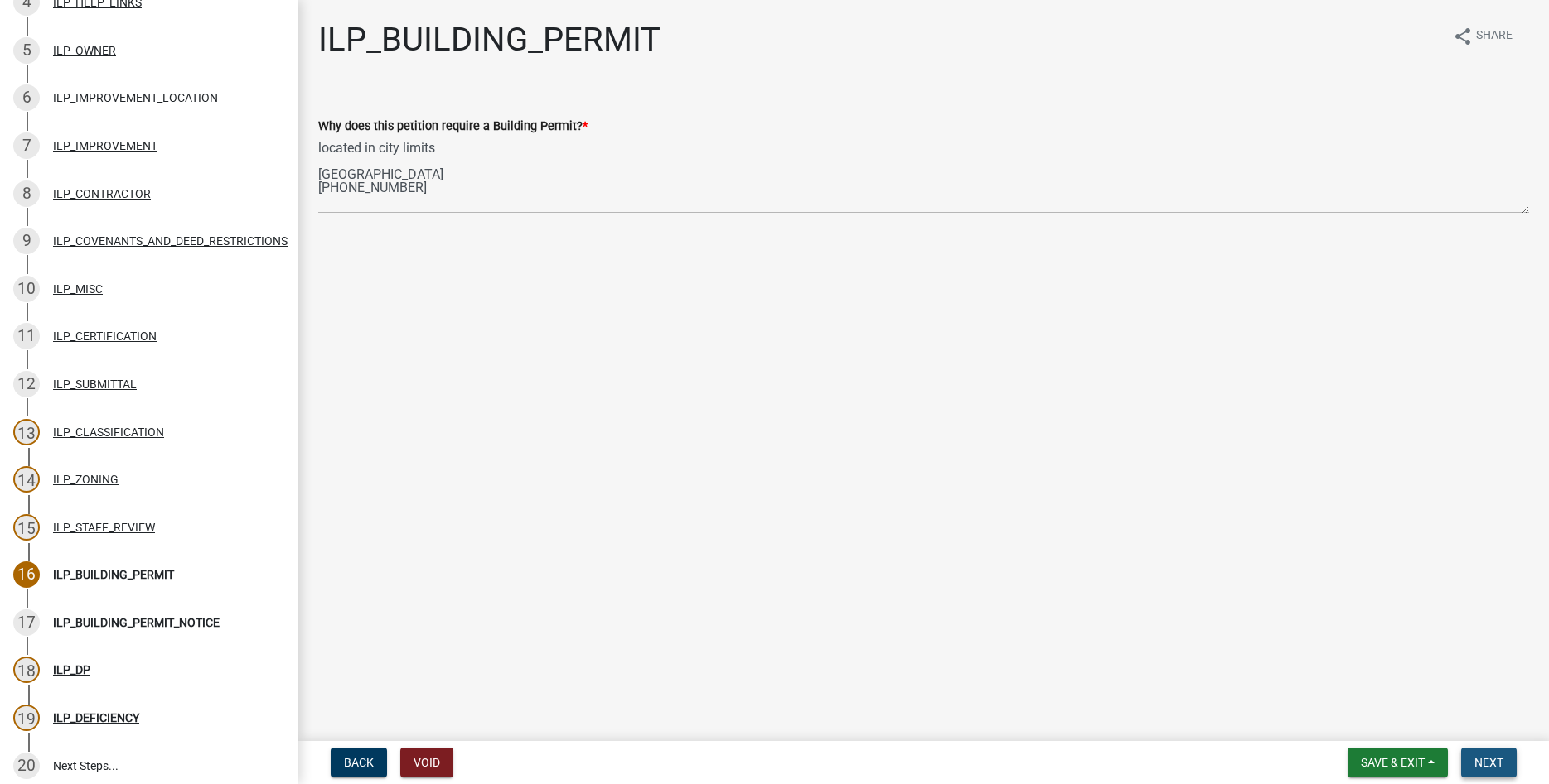
click at [1481, 753] on button "Next" at bounding box center [1488, 762] width 55 height 30
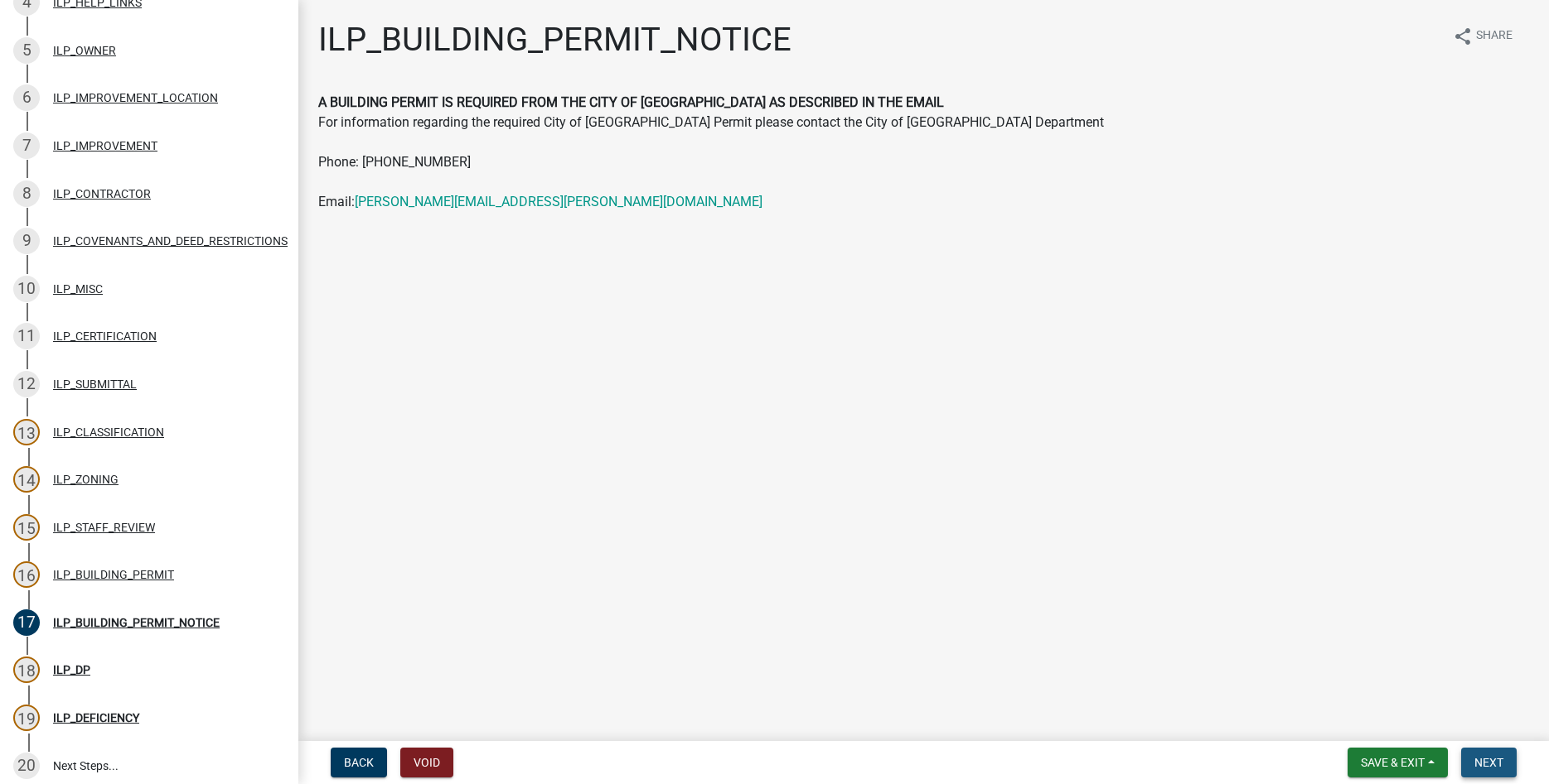
click at [1481, 753] on button "Next" at bounding box center [1488, 762] width 55 height 30
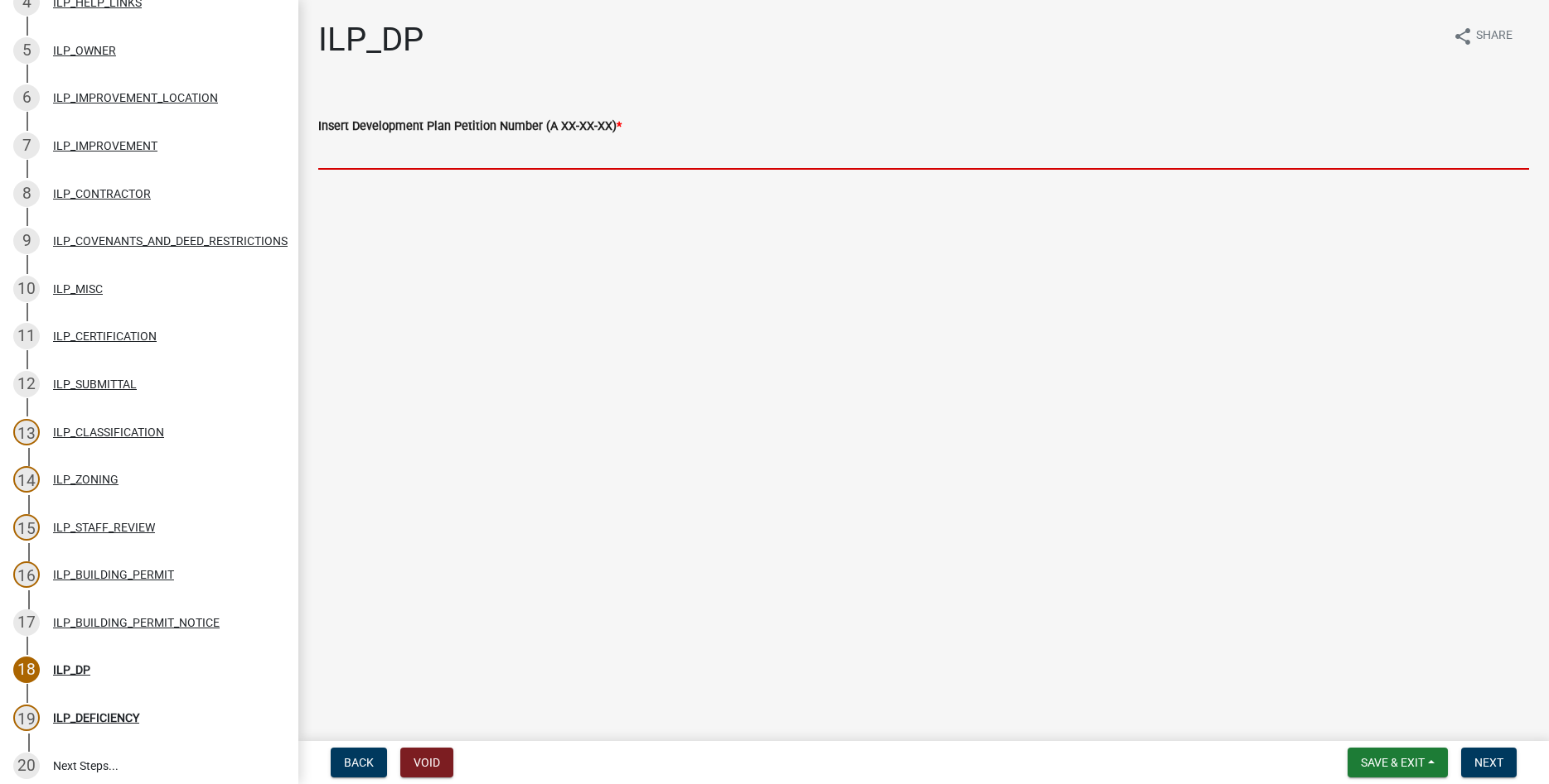
click at [952, 157] on input "Insert Development Plan Petition Number (A XX-XX-XX) *" at bounding box center [922, 152] width 1210 height 34
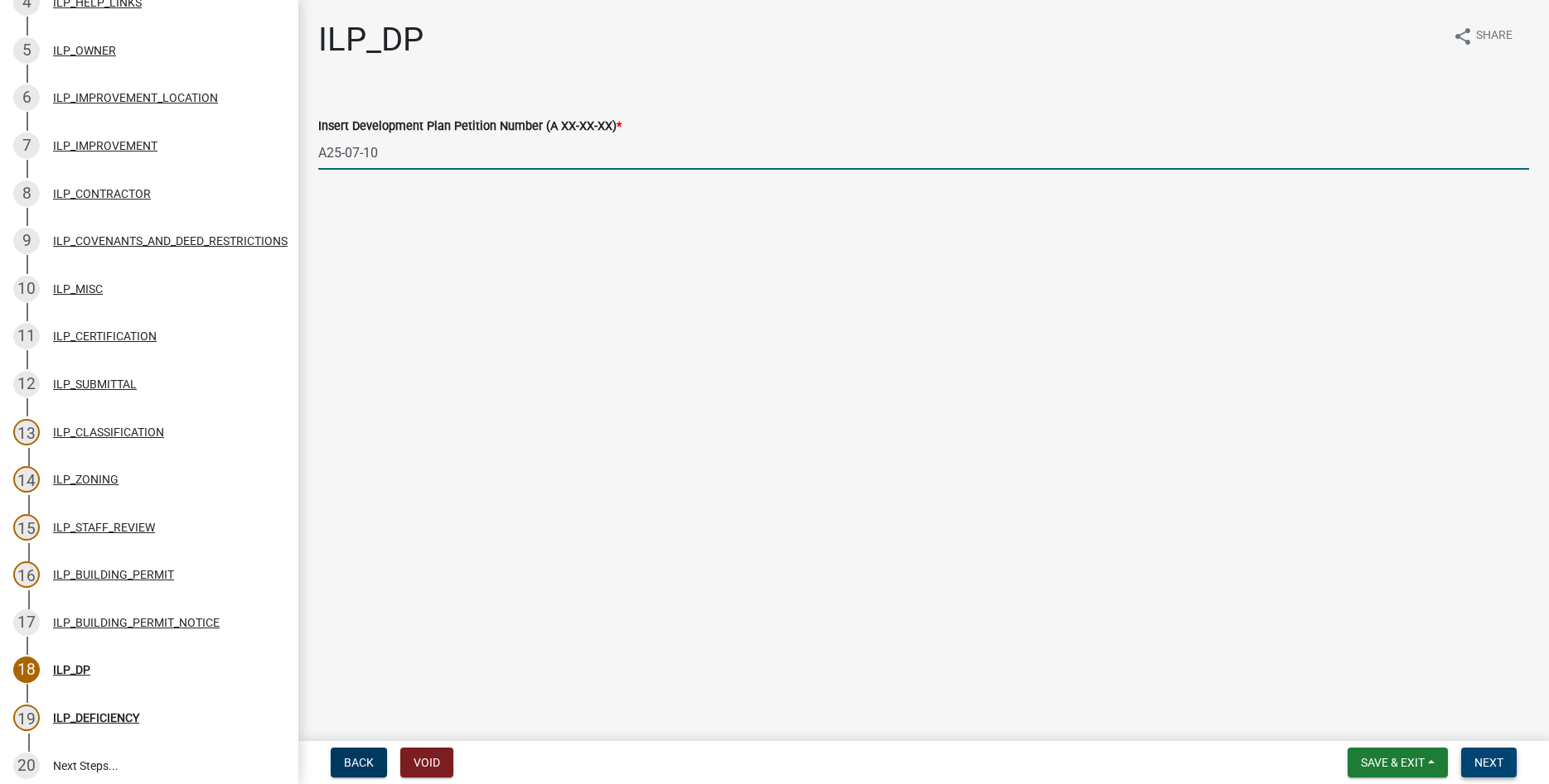
type input "A25-07-10"
click at [1505, 760] on button "Next" at bounding box center [1488, 762] width 55 height 30
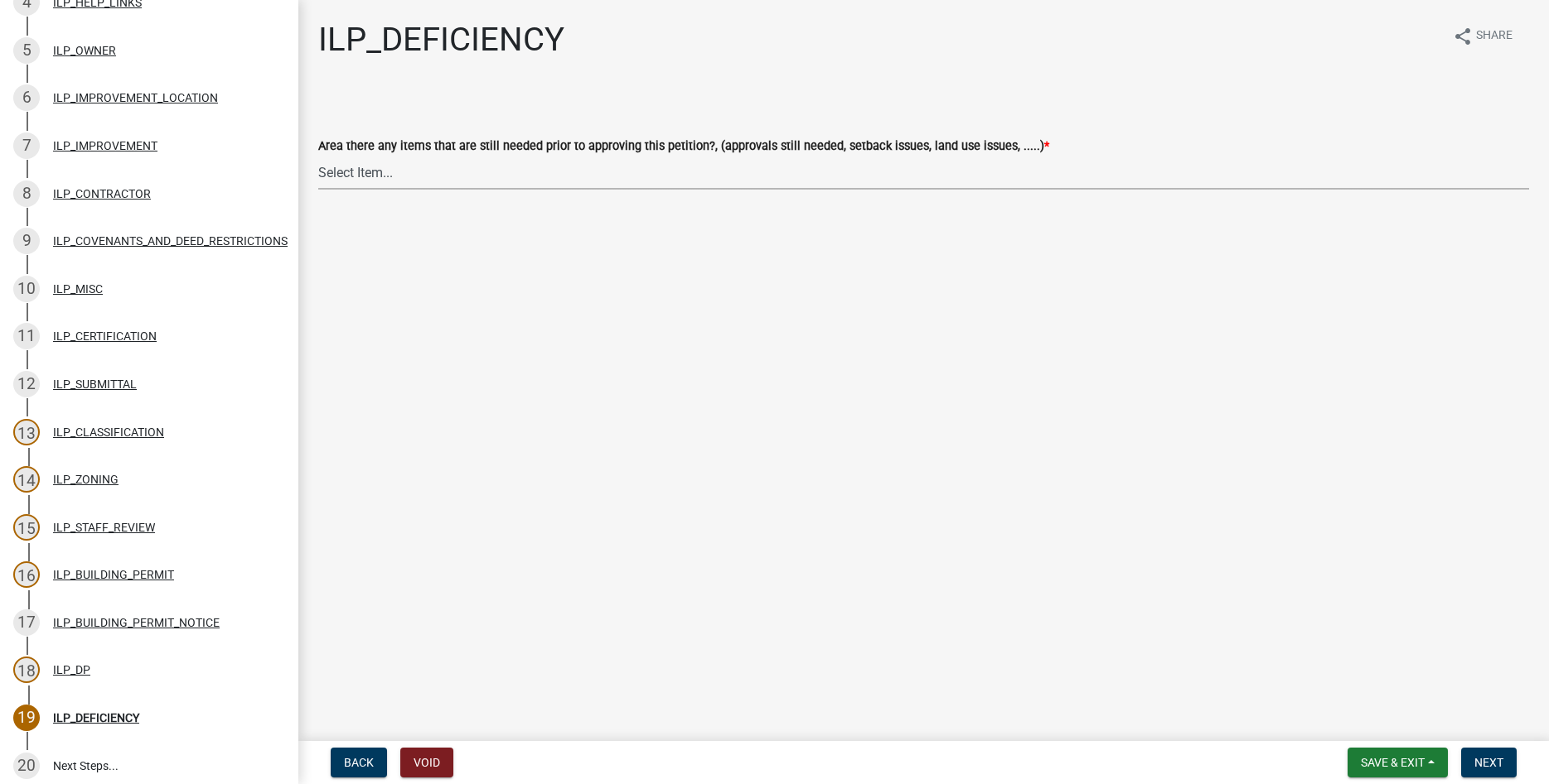
click at [318, 156] on select "Select Item... YES NO" at bounding box center [922, 172] width 1210 height 34
click option "NO" at bounding box center [0, 0] width 0 height 0
select select "88f51f67-ad00-412f-ad25-d9a24cd42bdb"
click at [1469, 760] on button "Next" at bounding box center [1488, 762] width 55 height 30
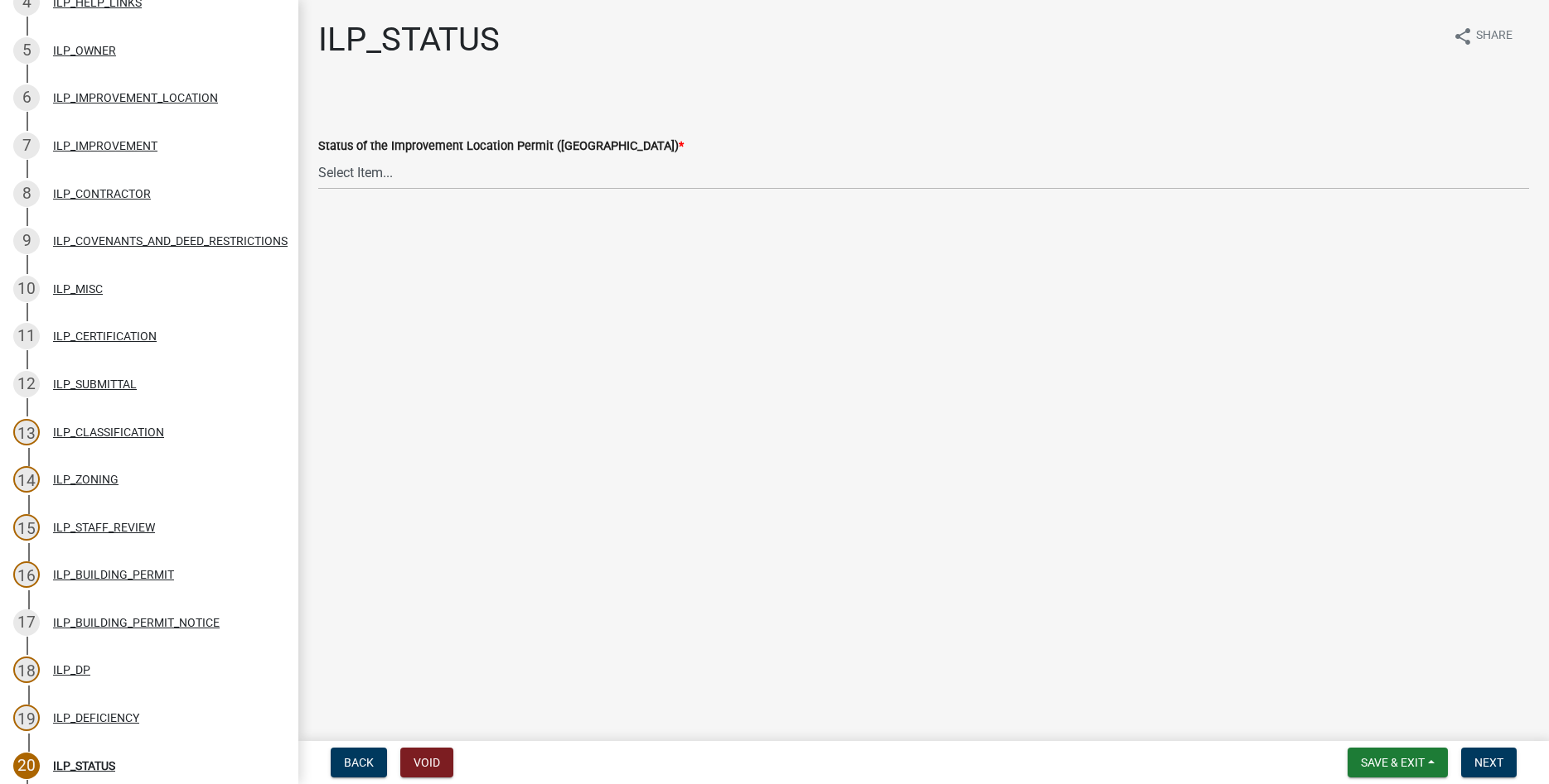
scroll to position [433, 0]
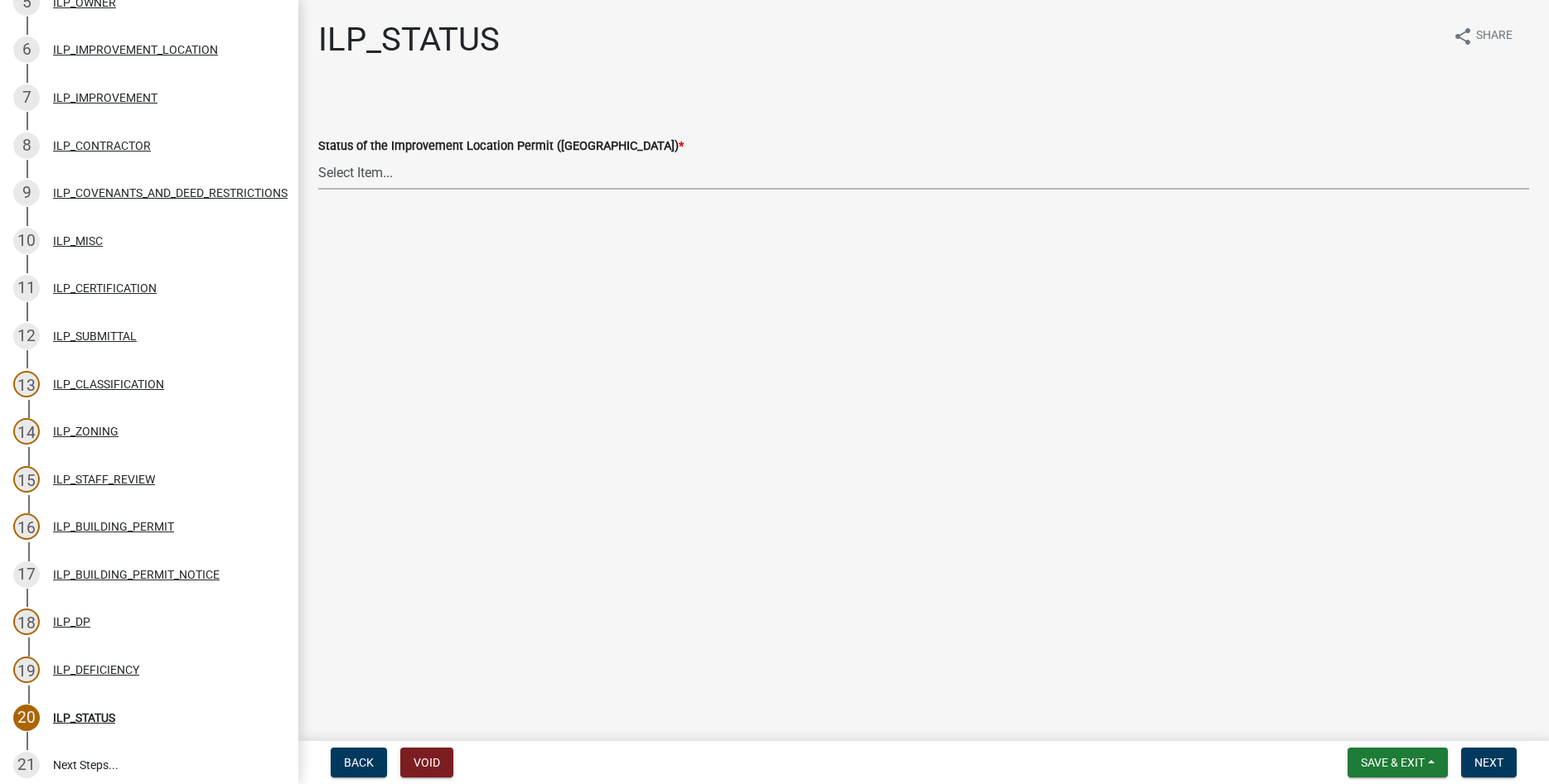
click at [318, 156] on select "Select Item... Denied Approved" at bounding box center [922, 172] width 1210 height 34
click option "Approved" at bounding box center [0, 0] width 0 height 0
select select "676ca0ef-d742-4b5a-a79e-763cf2a28fc9"
click at [1474, 752] on button "Next" at bounding box center [1488, 762] width 55 height 30
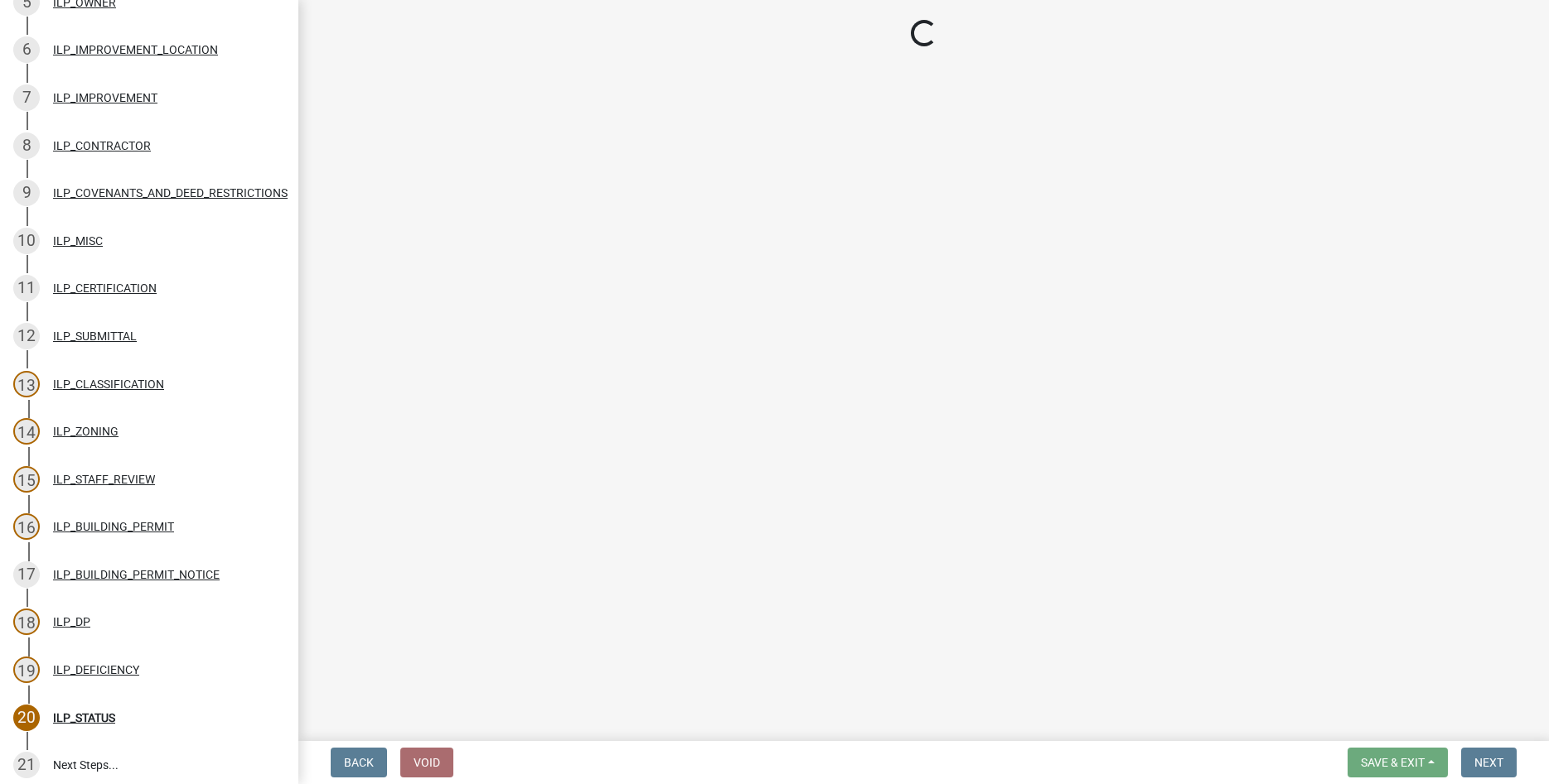
scroll to position [719, 0]
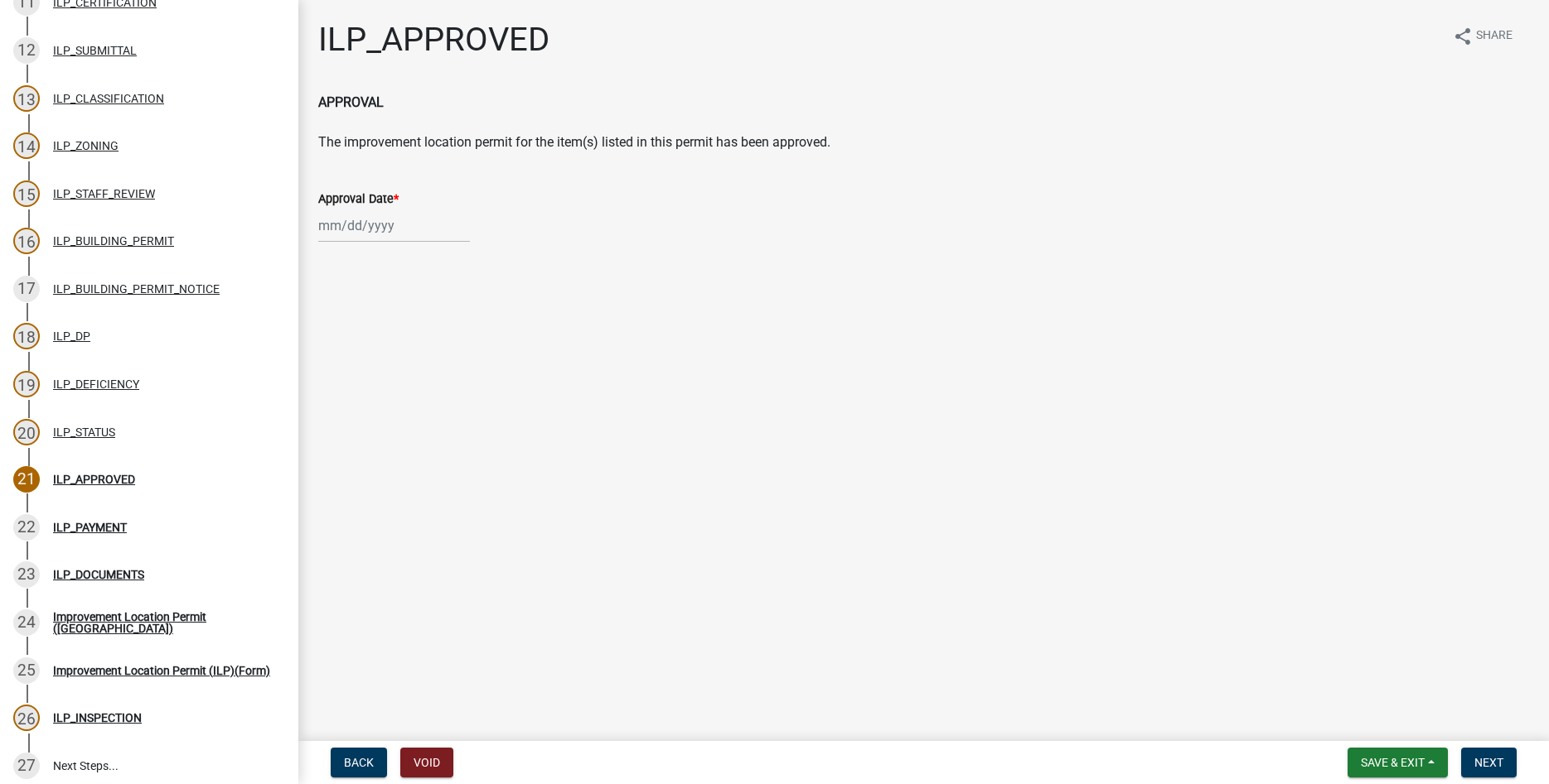
click at [426, 233] on input "Approval Date *" at bounding box center [393, 225] width 152 height 34
select select "8"
select select "2025"
click at [413, 363] on div "14" at bounding box center [414, 367] width 26 height 26
type input "08/14/2025"
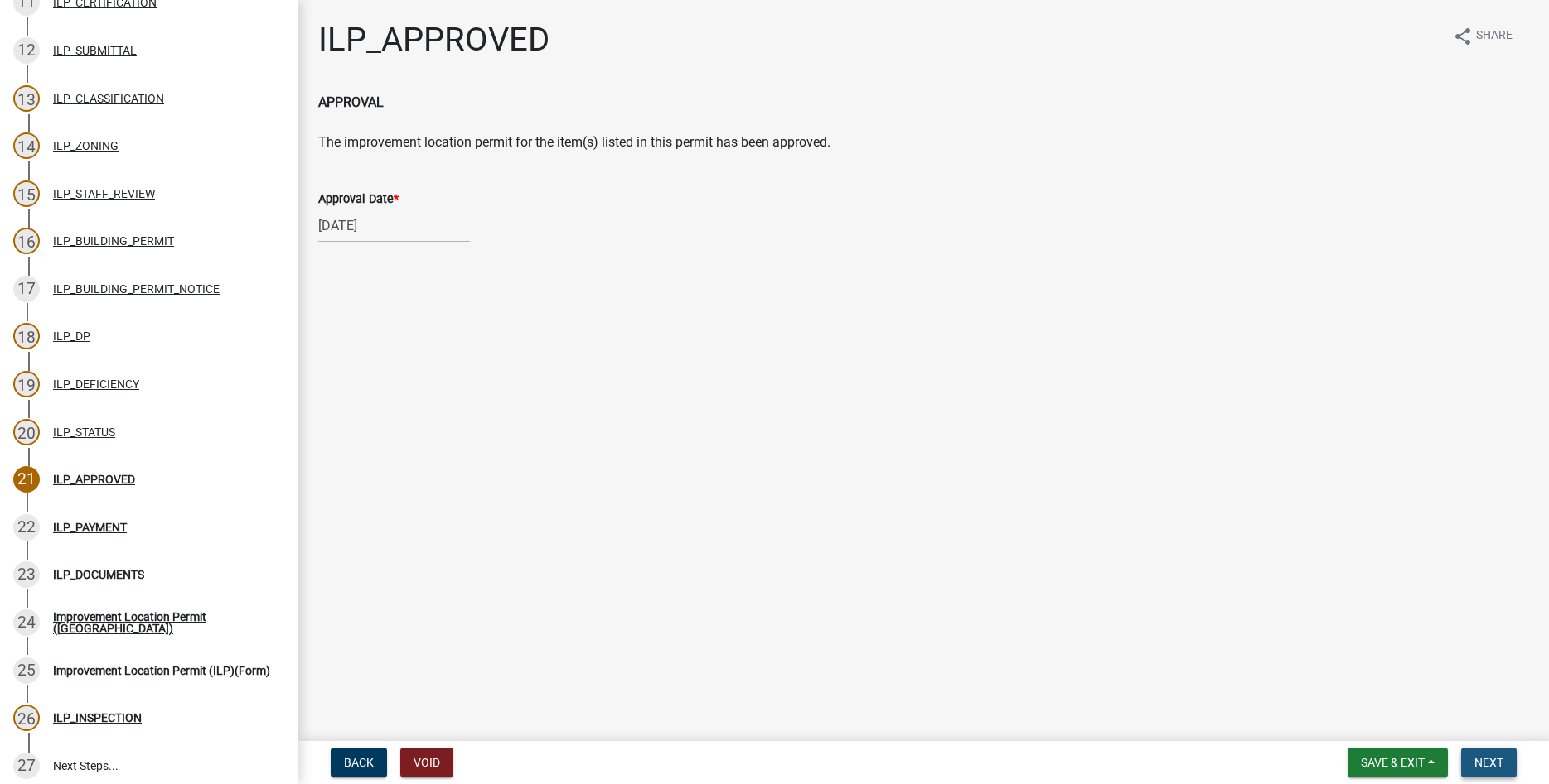
click at [1492, 753] on button "Next" at bounding box center [1488, 762] width 55 height 30
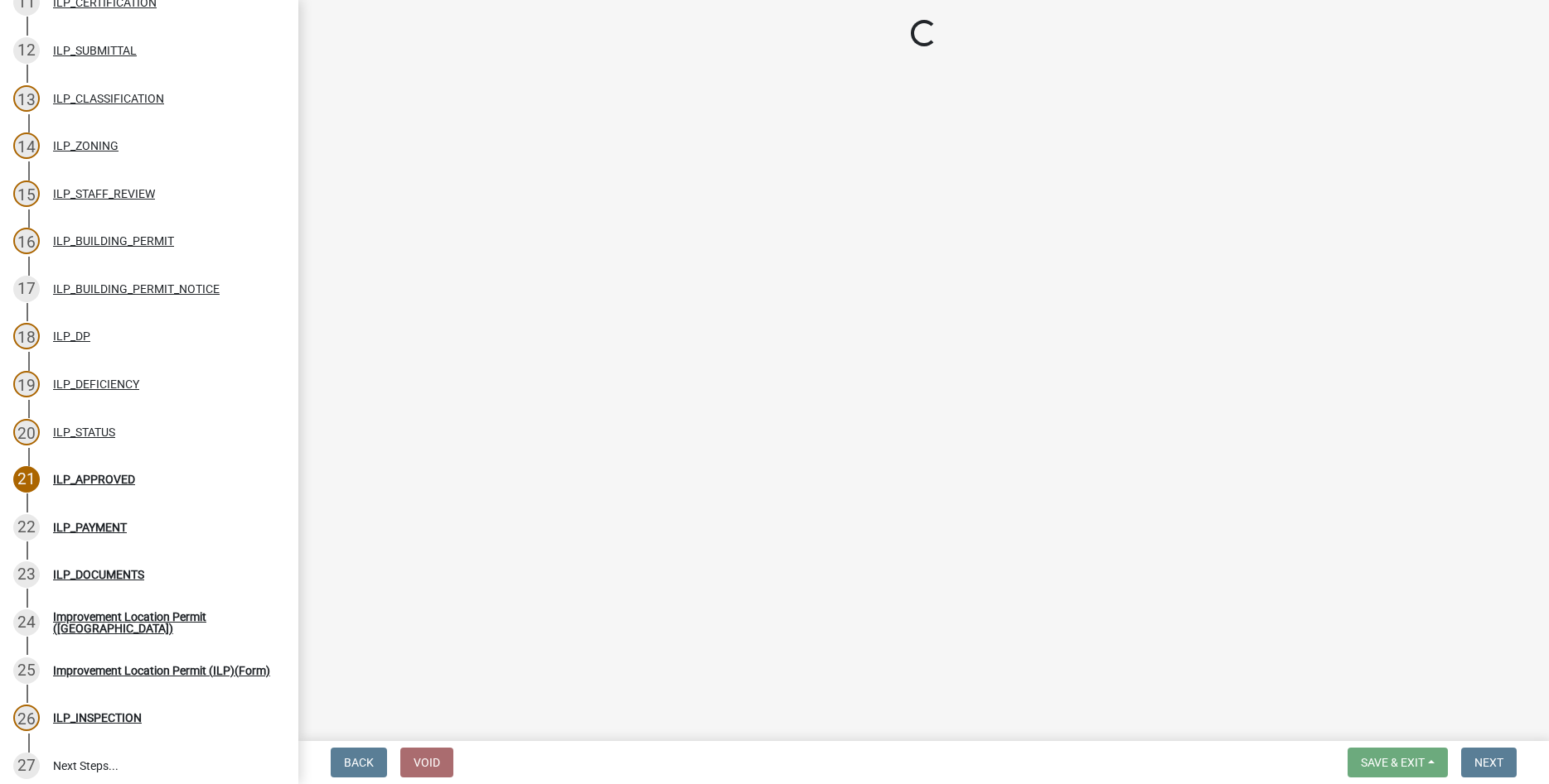
select select "3: 3"
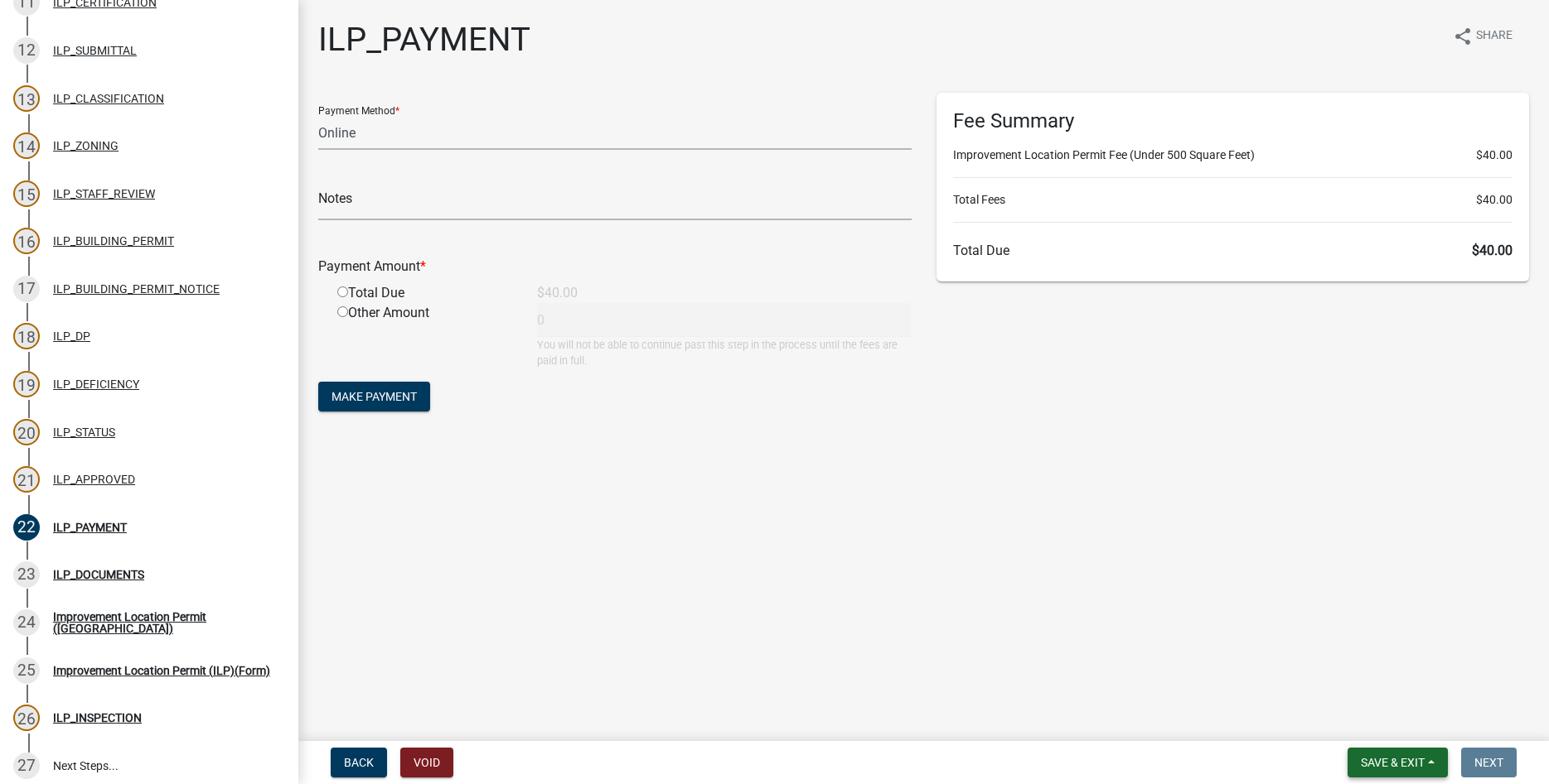
click at [1419, 768] on span "Save & Exit" at bounding box center [1392, 762] width 64 height 14
click at [1400, 726] on button "Save & Exit" at bounding box center [1381, 720] width 133 height 40
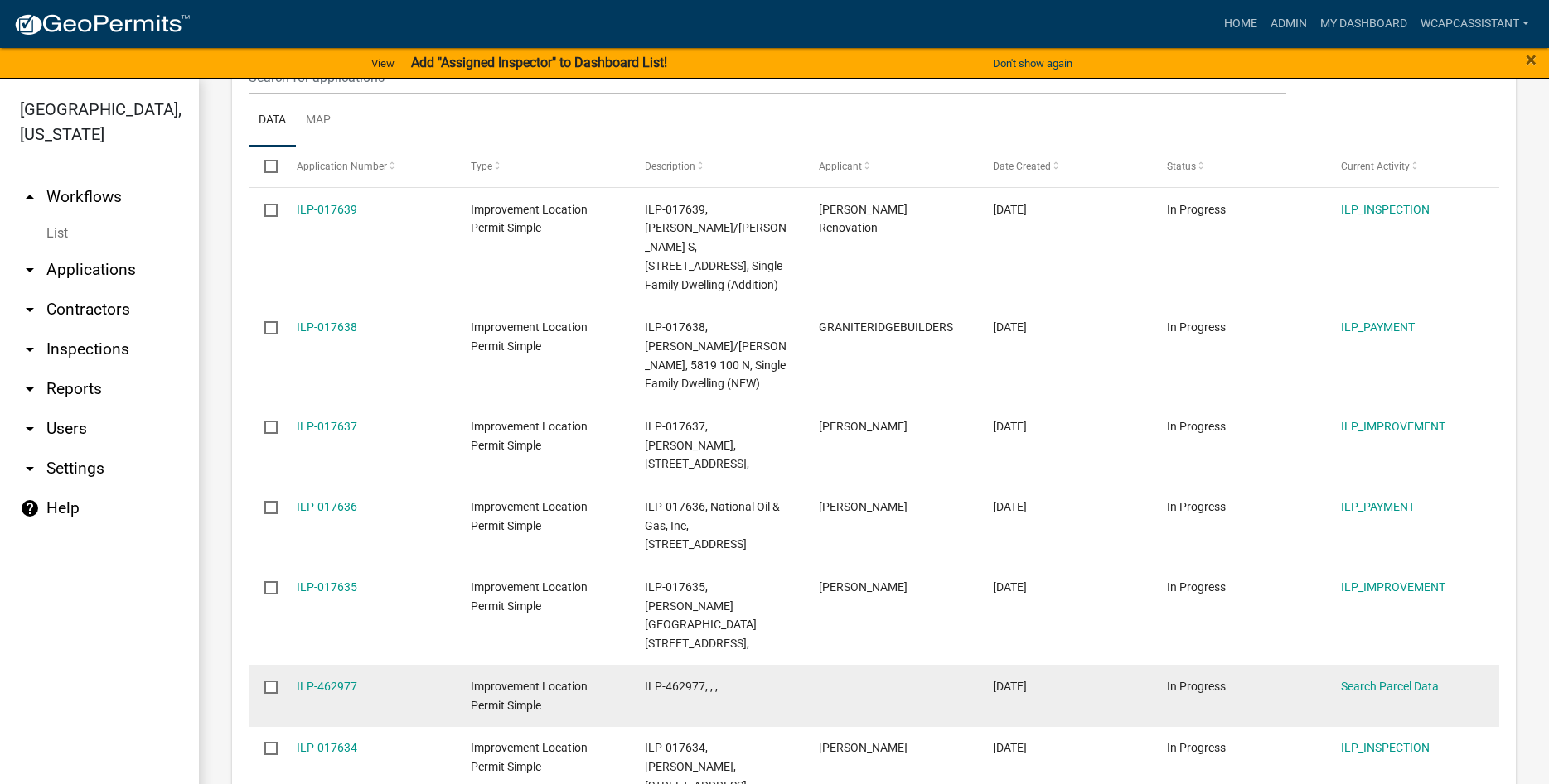
scroll to position [1888, 0]
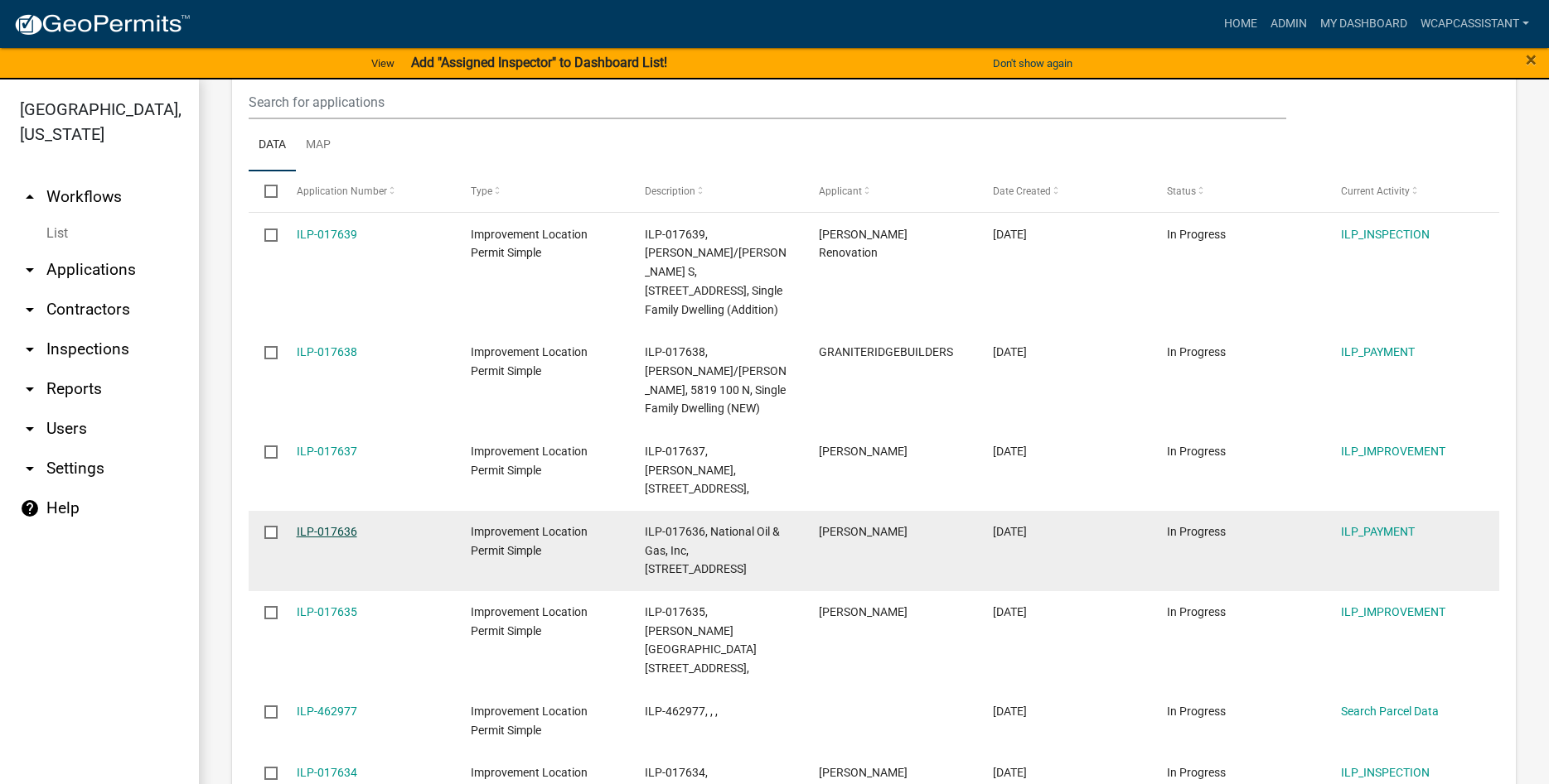
click at [331, 525] on link "ILP-017636" at bounding box center [327, 532] width 61 height 14
